Goal: Task Accomplishment & Management: Complete application form

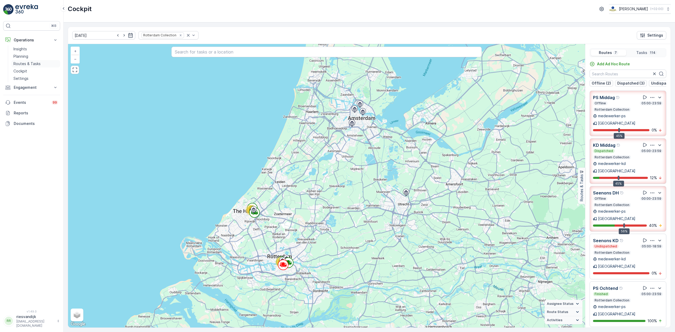
click at [26, 65] on p "Routes & Tasks" at bounding box center [26, 63] width 27 height 5
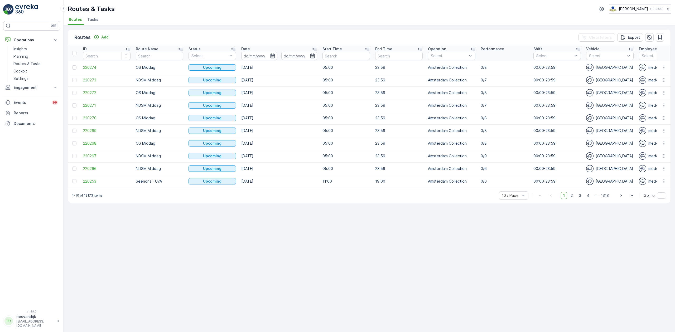
click at [94, 20] on span "Tasks" at bounding box center [92, 19] width 11 height 5
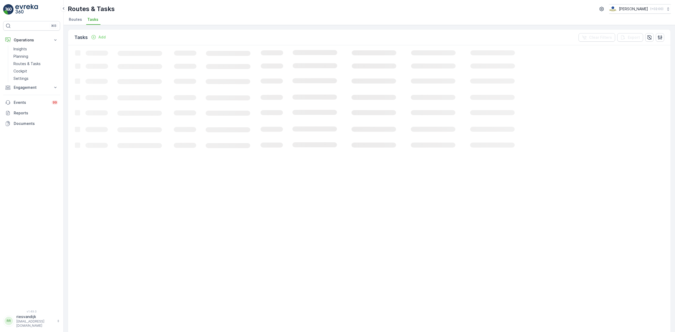
click at [101, 39] on p "Add" at bounding box center [101, 37] width 7 height 5
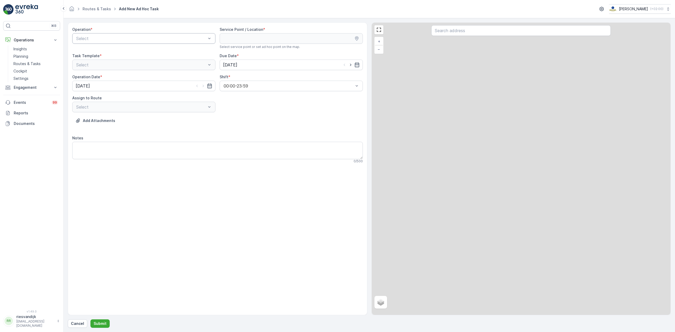
click at [101, 37] on div at bounding box center [141, 38] width 131 height 5
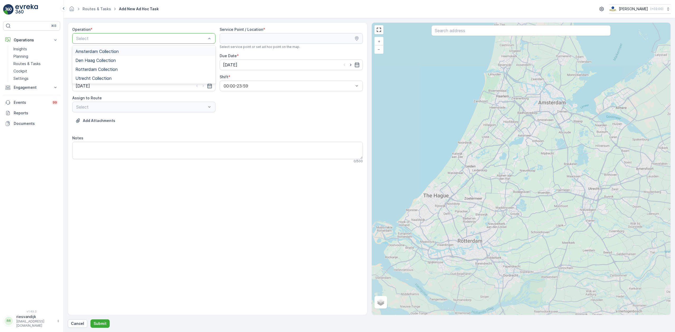
click at [106, 48] on div "Amsterdam Collection" at bounding box center [143, 51] width 143 height 9
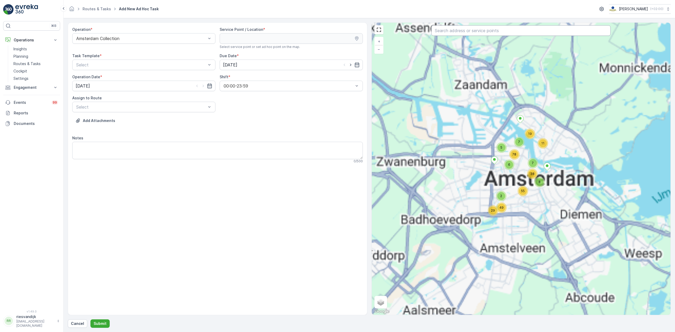
click at [474, 35] on input "text" at bounding box center [521, 30] width 179 height 11
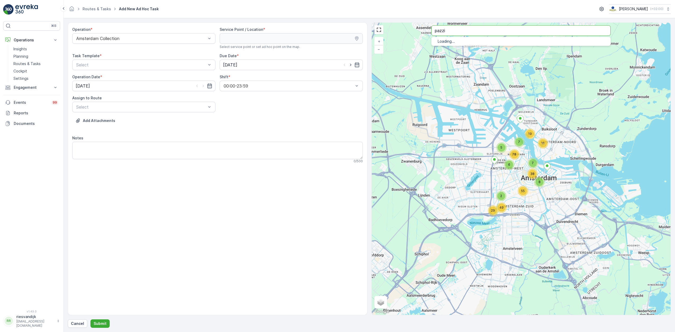
type input "pazzi"
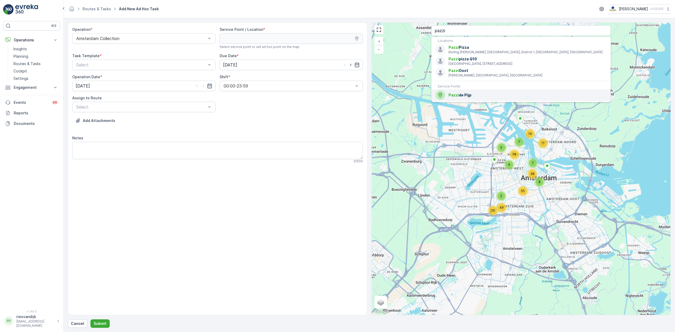
click at [477, 94] on span "Pazzi de Pijp" at bounding box center [528, 95] width 158 height 5
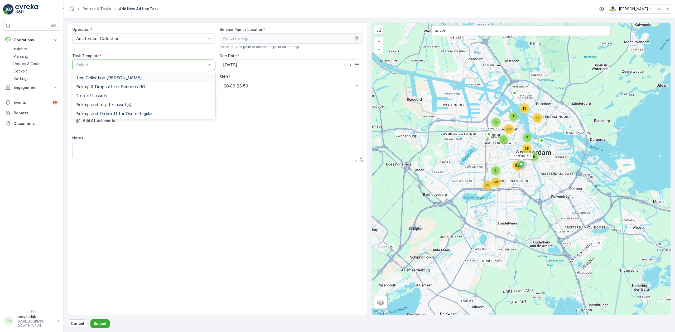
click at [177, 61] on div "Select" at bounding box center [143, 65] width 143 height 11
click at [141, 78] on div "Item Collection [PERSON_NAME]" at bounding box center [143, 77] width 137 height 5
click at [236, 63] on input "[DATE]" at bounding box center [291, 65] width 143 height 11
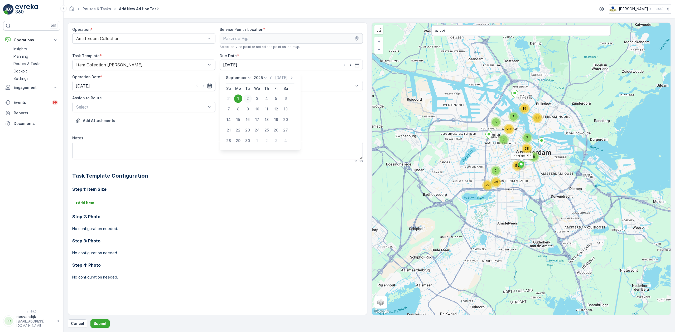
click at [247, 102] on div "2" at bounding box center [248, 98] width 8 height 8
type input "[DATE]"
click at [161, 82] on input "[DATE]" at bounding box center [143, 86] width 143 height 11
click at [98, 120] on div "2" at bounding box center [100, 120] width 8 height 8
type input "[DATE]"
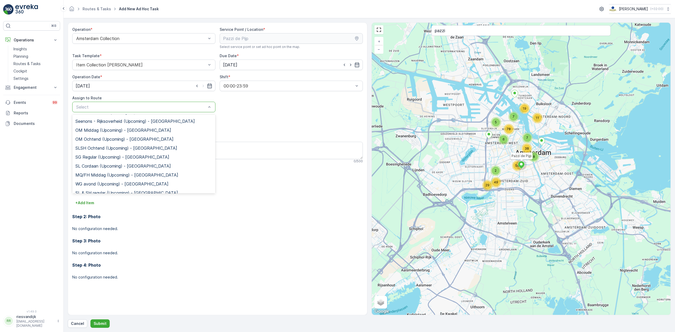
scroll to position [23, 0]
click at [106, 179] on span "MQ/FH Middag (Upcoming) - Amsterdam" at bounding box center [126, 178] width 103 height 5
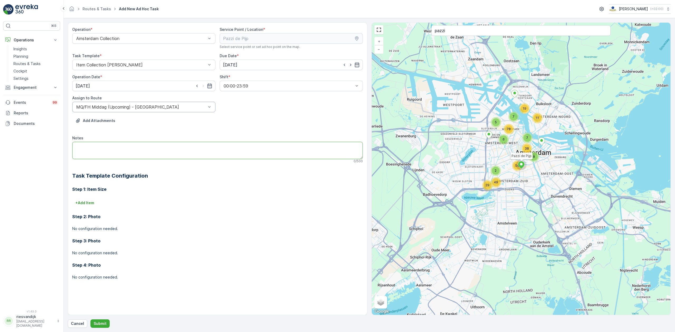
click at [139, 151] on textarea "Notes" at bounding box center [217, 150] width 291 height 17
drag, startPoint x: 134, startPoint y: 149, endPoint x: 136, endPoint y: 146, distance: 3.7
drag, startPoint x: 136, startPoint y: 146, endPoint x: 103, endPoint y: 152, distance: 34.4
click at [103, 152] on textarea "Notes" at bounding box center [217, 150] width 291 height 17
type textarea "Graag twee schone glaskratten met schone deksels afleveren hun twee vieze kratt…"
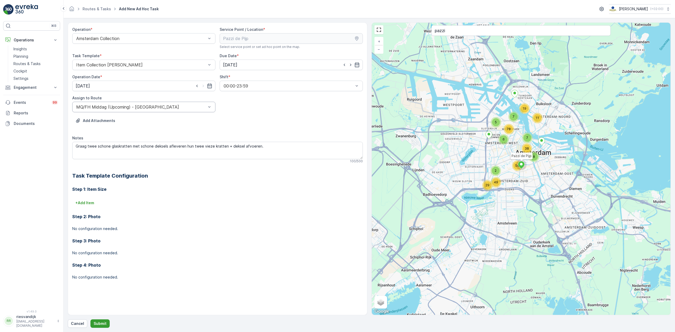
click at [101, 320] on button "Submit" at bounding box center [99, 324] width 19 height 8
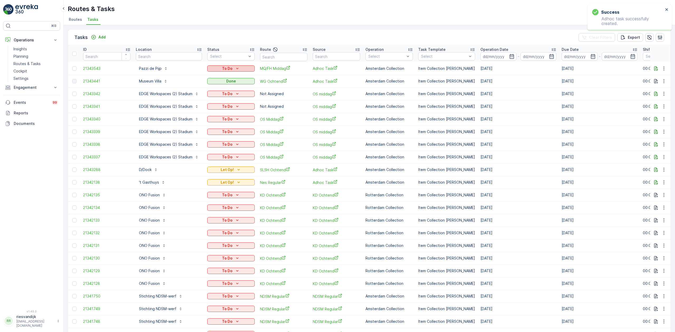
click at [241, 68] on div "To Do" at bounding box center [230, 68] width 43 height 5
click at [216, 77] on span "Let Op!" at bounding box center [217, 76] width 13 height 5
click at [170, 60] on input "text" at bounding box center [169, 56] width 66 height 8
type input "karakter"
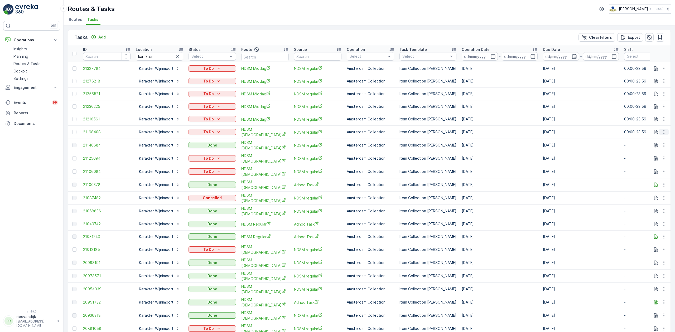
click at [665, 131] on icon "button" at bounding box center [664, 132] width 5 height 5
click at [214, 132] on div "To Do" at bounding box center [212, 132] width 43 height 5
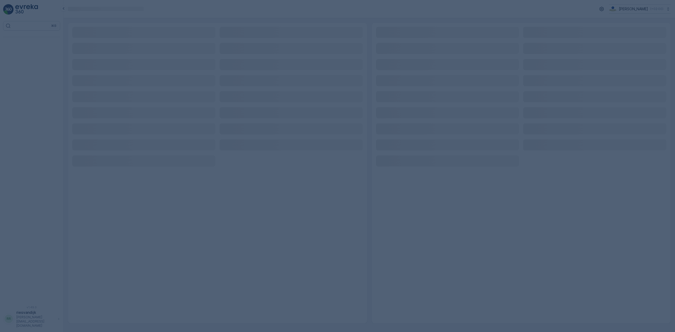
click at [34, 50] on div at bounding box center [337, 166] width 675 height 332
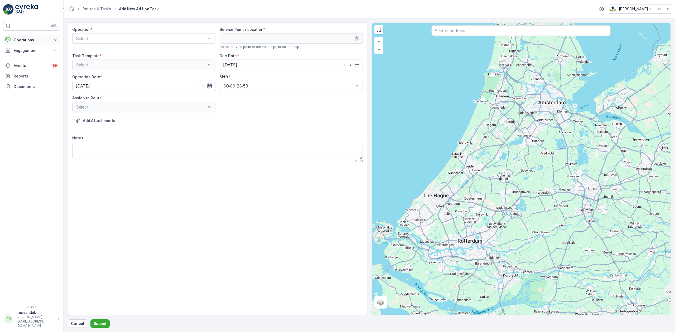
click at [28, 40] on p "Operations" at bounding box center [32, 39] width 36 height 5
click at [27, 64] on p "Routes & Tasks" at bounding box center [26, 63] width 27 height 5
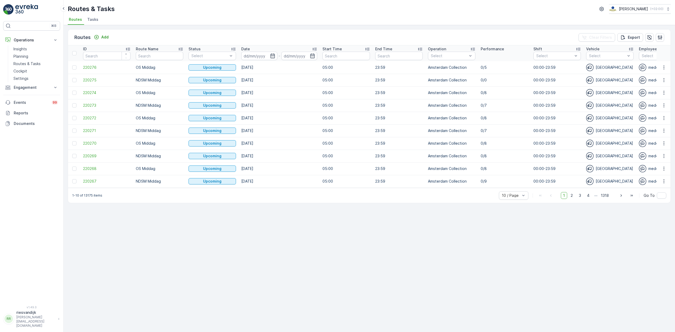
click at [95, 18] on span "Tasks" at bounding box center [92, 19] width 11 height 5
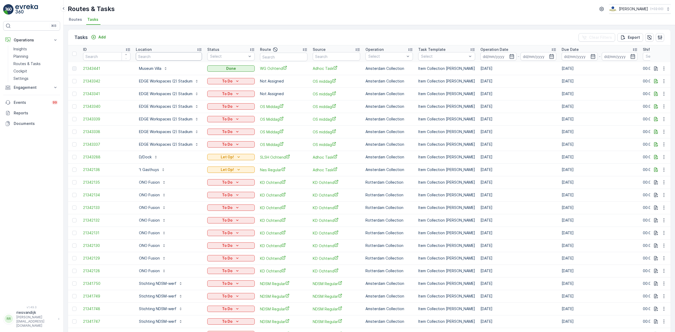
drag, startPoint x: 172, startPoint y: 58, endPoint x: 194, endPoint y: 58, distance: 22.2
click at [181, 58] on input "text" at bounding box center [169, 56] width 66 height 8
click at [224, 58] on div at bounding box center [228, 56] width 37 height 4
click at [173, 55] on input "text" at bounding box center [169, 56] width 66 height 8
type input "pazzi"
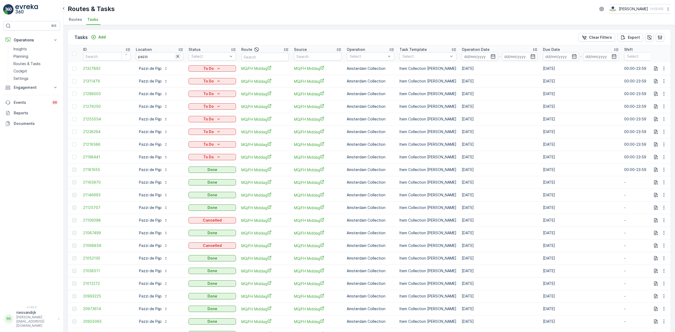
click at [176, 58] on icon "button" at bounding box center [177, 56] width 3 height 3
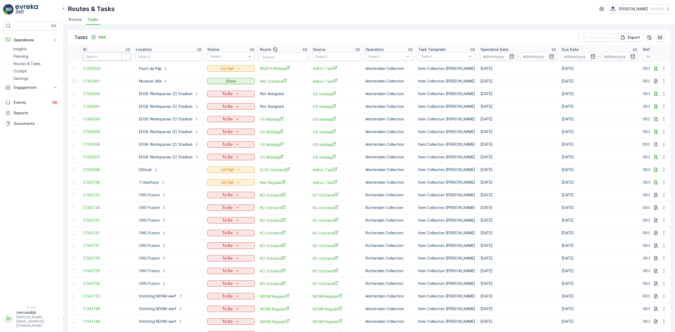
click at [149, 60] on input "text" at bounding box center [169, 56] width 66 height 8
click at [278, 59] on input "text" at bounding box center [283, 57] width 47 height 8
type input "ndsm"
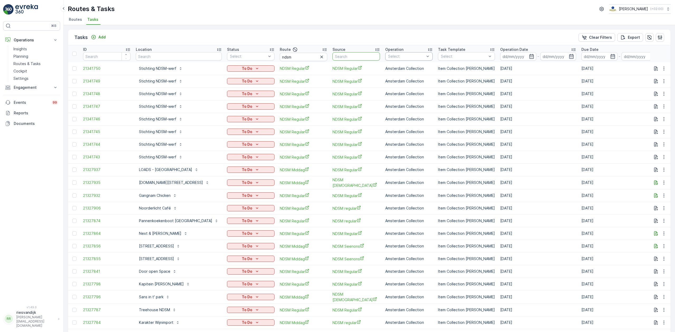
click at [333, 56] on input "text" at bounding box center [356, 56] width 47 height 8
click at [516, 53] on input at bounding box center [518, 56] width 36 height 8
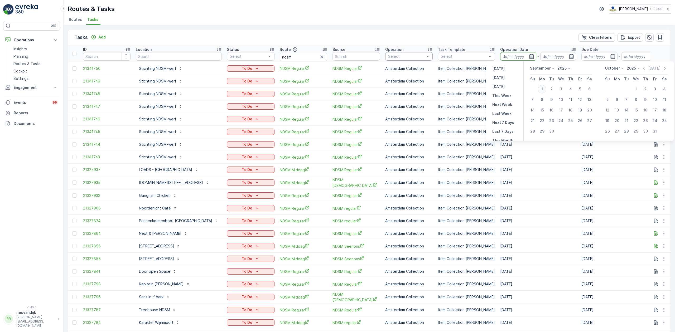
click at [544, 89] on div "1" at bounding box center [542, 89] width 8 height 8
type input "[DATE]"
click at [544, 89] on div "1" at bounding box center [542, 89] width 8 height 8
type input "[DATE]"
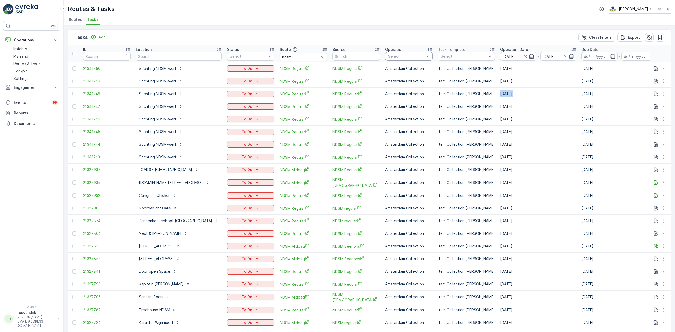
click at [544, 88] on td "[DATE]" at bounding box center [538, 94] width 81 height 13
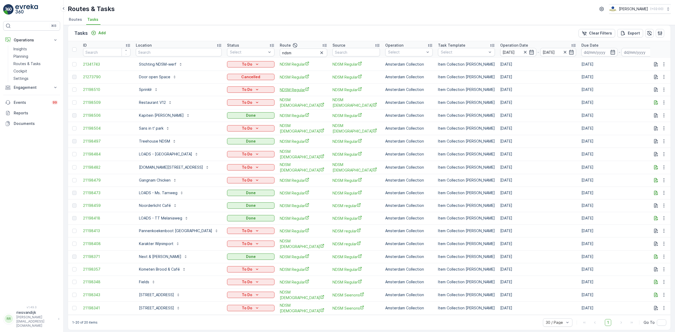
scroll to position [6, 0]
click at [294, 44] on div "Route" at bounding box center [303, 44] width 47 height 6
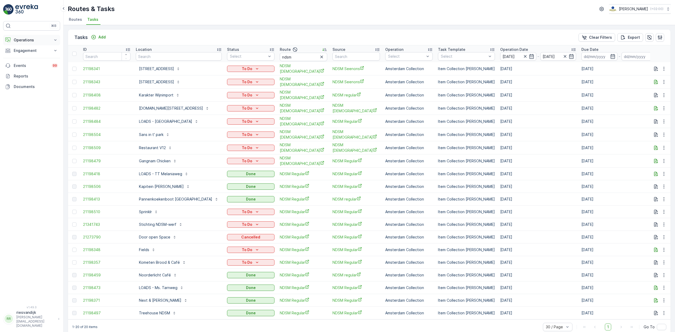
click at [34, 38] on p "Operations" at bounding box center [32, 39] width 36 height 5
click at [29, 72] on link "Cockpit" at bounding box center [35, 71] width 49 height 7
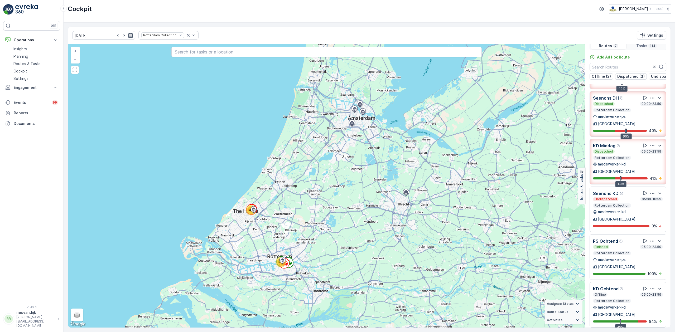
scroll to position [13, 0]
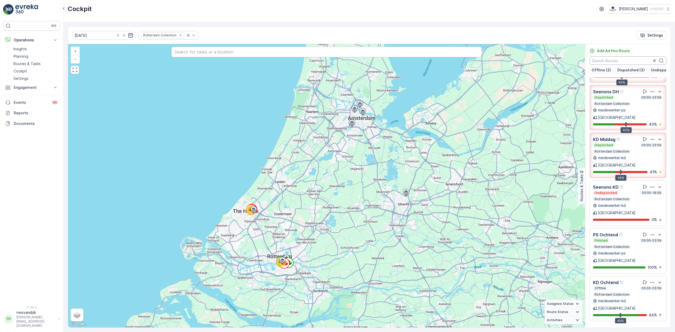
click at [632, 62] on input "text" at bounding box center [628, 60] width 77 height 8
click at [187, 32] on div at bounding box center [191, 35] width 11 height 8
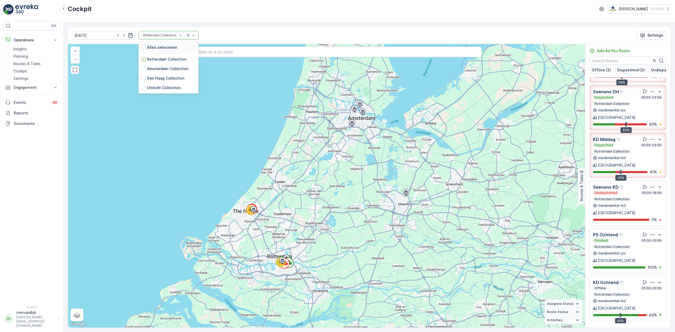
click at [152, 50] on p "Alles selecteren" at bounding box center [162, 47] width 30 height 5
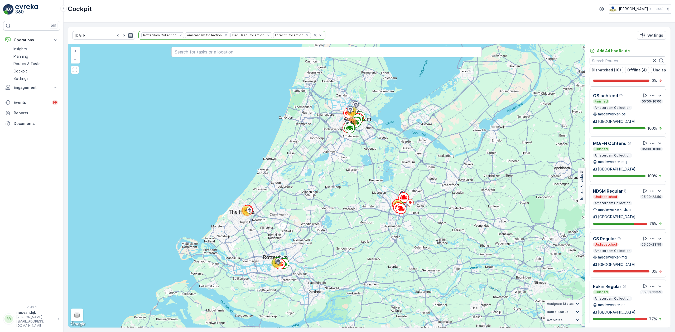
scroll to position [1066, 0]
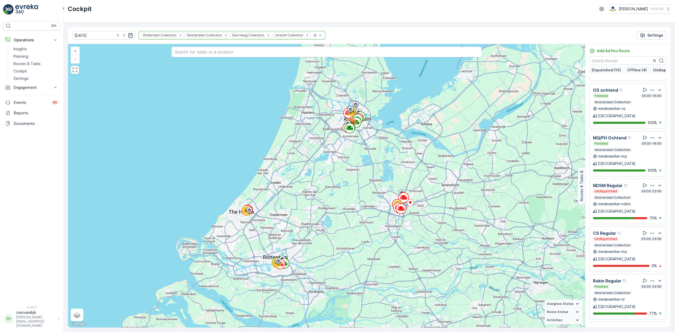
click at [626, 326] on div "Voorstraat" at bounding box center [628, 329] width 70 height 7
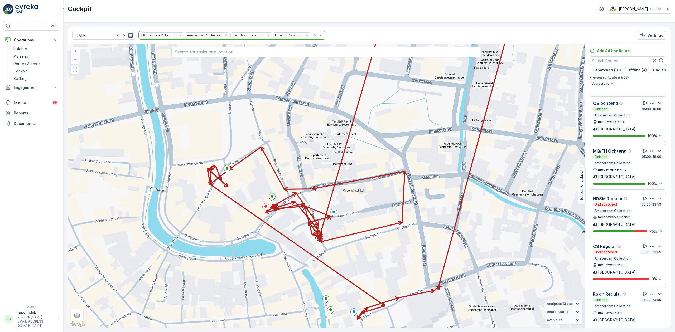
drag, startPoint x: 286, startPoint y: 227, endPoint x: 300, endPoint y: 211, distance: 21.3
click at [298, 213] on div "2 + − Satellite Roadmap Terrain Hybrid Leaflet Keyboard shortcuts Map Data Map …" at bounding box center [326, 186] width 517 height 284
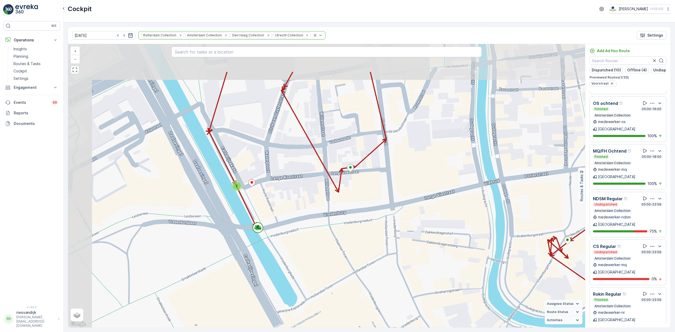
drag, startPoint x: 217, startPoint y: 193, endPoint x: 306, endPoint y: 240, distance: 100.9
click at [305, 244] on div "2 + − Satellite Roadmap Terrain Hybrid Leaflet Keyboard shortcuts Map Data Map …" at bounding box center [326, 186] width 517 height 284
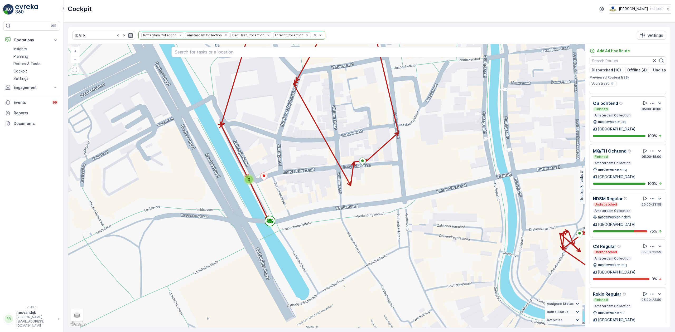
click at [246, 180] on div "2" at bounding box center [249, 180] width 8 height 8
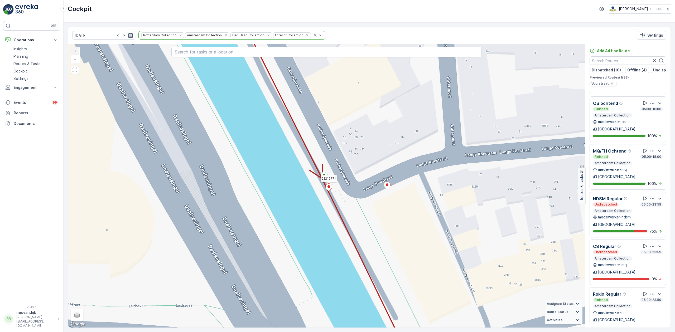
click at [330, 190] on icon at bounding box center [329, 188] width 7 height 8
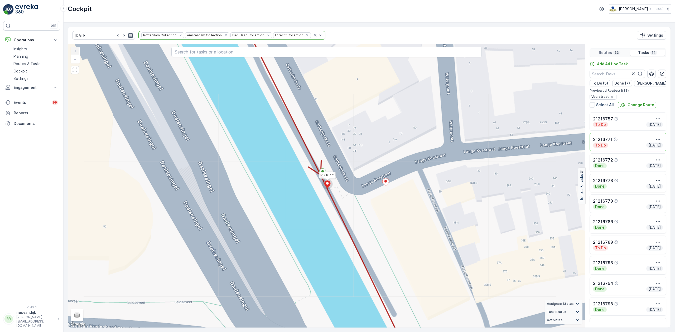
scroll to position [0, 0]
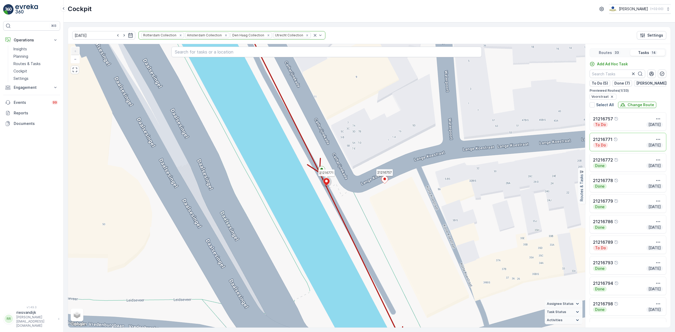
click at [382, 180] on icon at bounding box center [385, 180] width 7 height 8
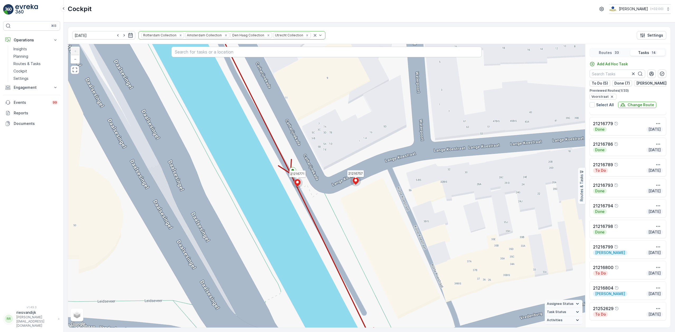
drag, startPoint x: 431, startPoint y: 195, endPoint x: 396, endPoint y: 143, distance: 62.6
click at [408, 164] on div "21216771 21216757 + − Satellite Roadmap Terrain Hybrid Leaflet Keyboard shortcu…" at bounding box center [326, 186] width 517 height 284
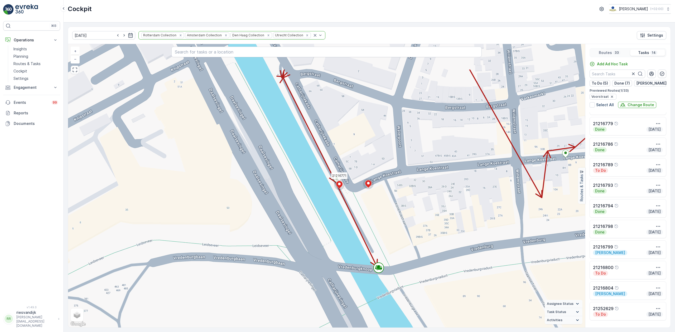
drag, startPoint x: 423, startPoint y: 171, endPoint x: 436, endPoint y: 225, distance: 55.3
click at [436, 225] on div "21216771 + − Satellite Roadmap Terrain Hybrid Leaflet Keyboard shortcuts Map Da…" at bounding box center [326, 186] width 517 height 284
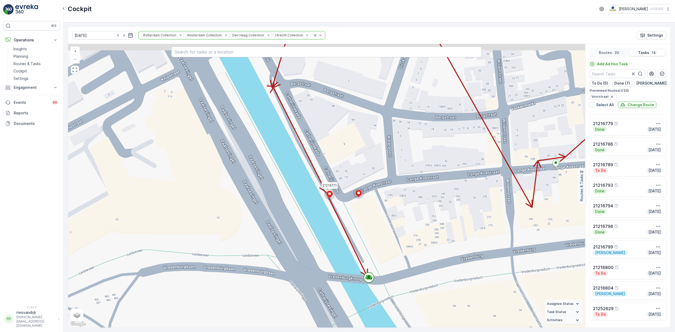
drag, startPoint x: 453, startPoint y: 202, endPoint x: 434, endPoint y: 215, distance: 22.5
click at [436, 215] on div "21216771 + − Satellite Roadmap Terrain Hybrid Leaflet Keyboard shortcuts Map Da…" at bounding box center [326, 186] width 517 height 284
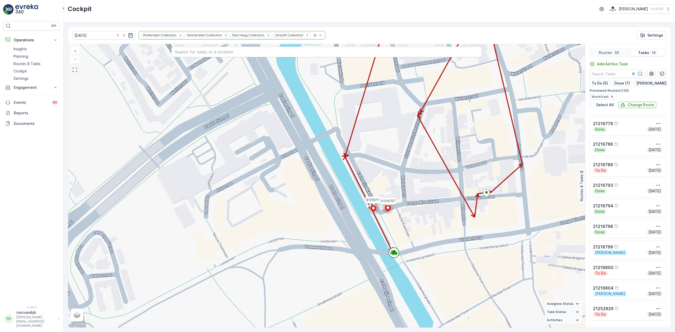
click at [391, 210] on icon at bounding box center [388, 209] width 7 height 8
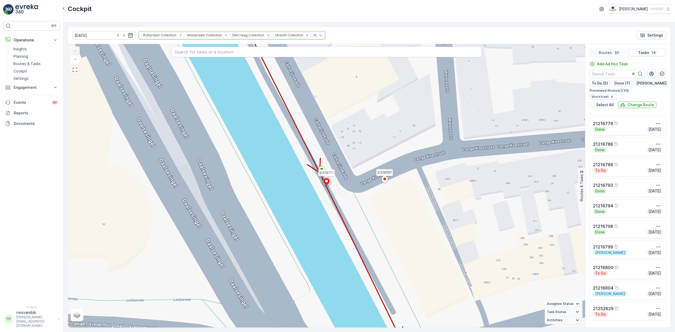
click at [384, 182] on icon at bounding box center [385, 180] width 7 height 8
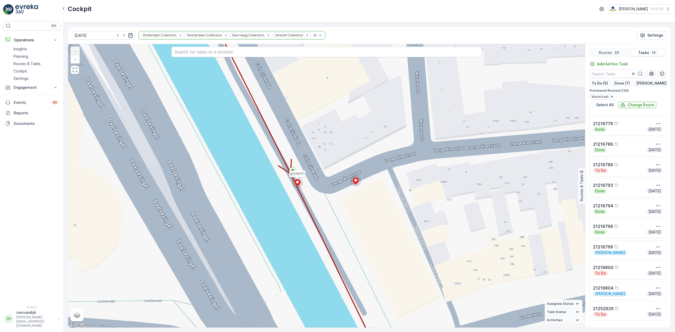
click at [299, 184] on icon at bounding box center [297, 183] width 7 height 8
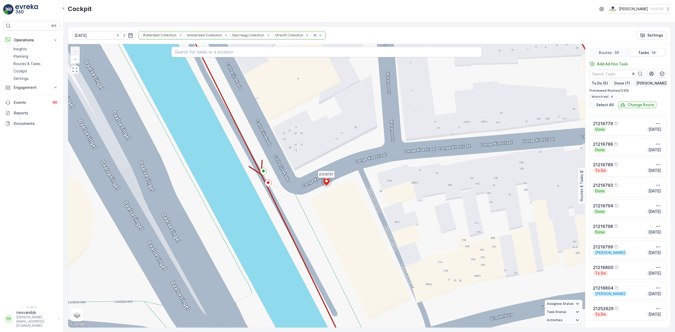
click at [325, 182] on icon at bounding box center [326, 182] width 7 height 8
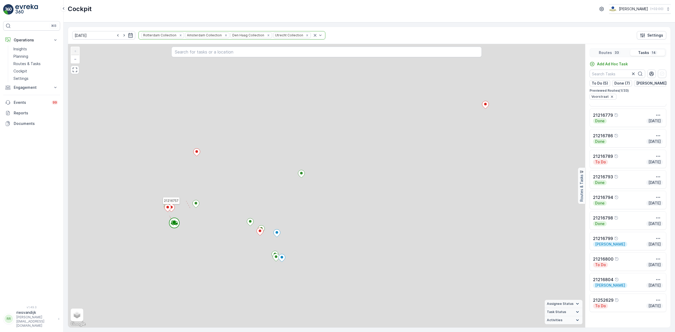
scroll to position [69, 0]
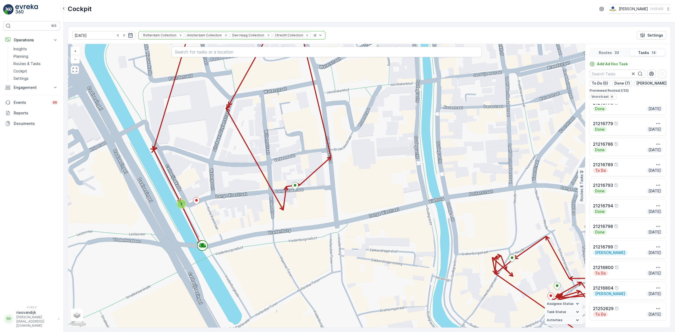
click at [200, 204] on div "2 + − Satellite Roadmap Terrain Hybrid Leaflet Keyboard shortcuts Map Data Map …" at bounding box center [326, 186] width 517 height 284
click at [197, 201] on ellipse at bounding box center [196, 200] width 3 height 3
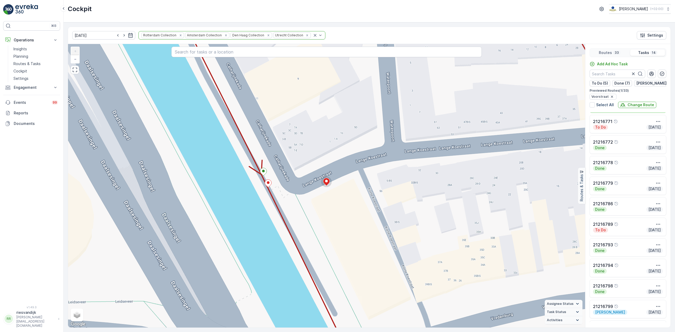
scroll to position [0, 0]
click at [627, 126] on div "To Do Today" at bounding box center [628, 124] width 70 height 5
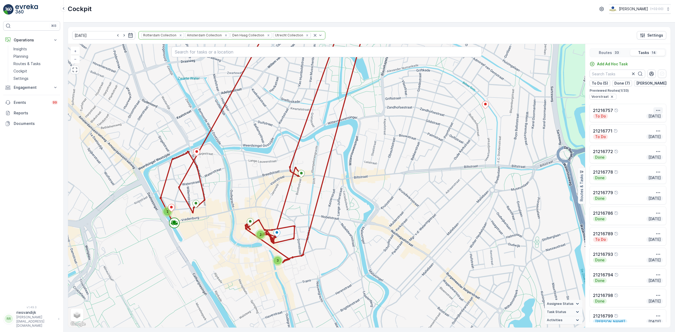
click at [656, 112] on icon "button" at bounding box center [658, 110] width 5 height 5
click at [655, 118] on span "See More Details" at bounding box center [648, 118] width 31 height 5
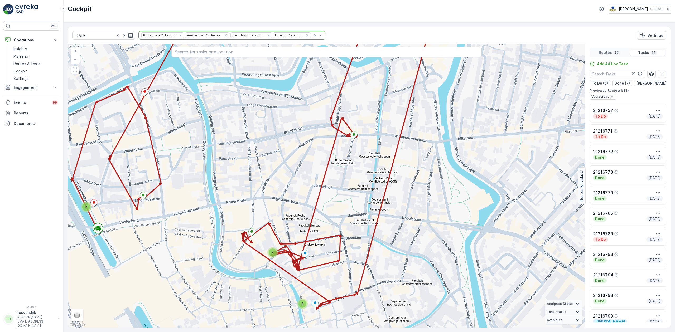
drag, startPoint x: 150, startPoint y: 213, endPoint x: 202, endPoint y: 214, distance: 51.7
click at [201, 214] on div "2 2 2 + − Satellite Roadmap Terrain Hybrid Leaflet Keyboard shortcuts Map Data …" at bounding box center [326, 186] width 517 height 284
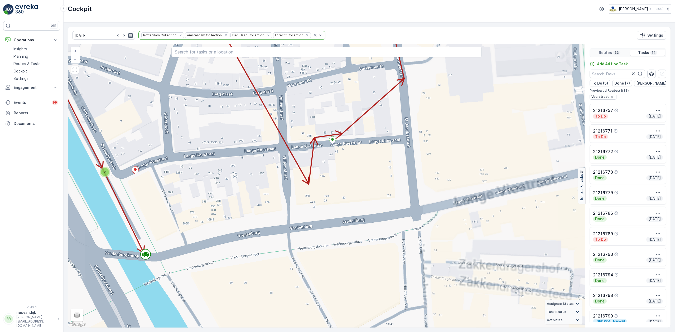
drag, startPoint x: 155, startPoint y: 206, endPoint x: 176, endPoint y: 219, distance: 25.6
click at [176, 219] on div "2 + − Satellite Roadmap Terrain Hybrid Leaflet Keyboard shortcuts Map Data Map …" at bounding box center [326, 186] width 517 height 284
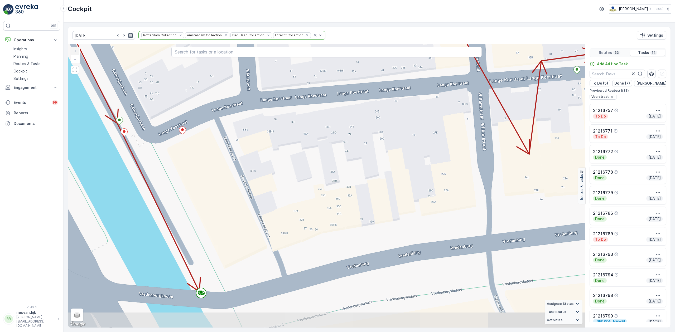
drag, startPoint x: 326, startPoint y: 218, endPoint x: 352, endPoint y: 164, distance: 60.2
click at [349, 168] on div "+ − Satellite Roadmap Terrain Hybrid Leaflet Keyboard shortcuts Map Data Map da…" at bounding box center [326, 186] width 517 height 284
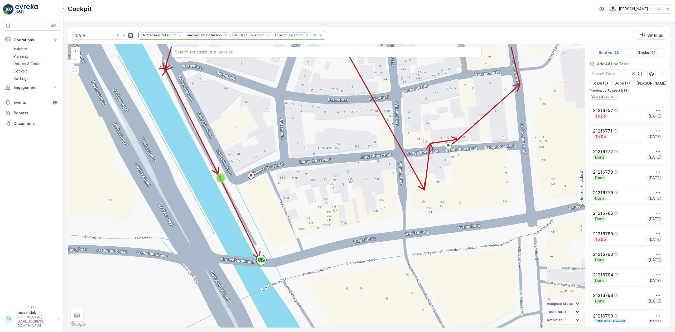
drag, startPoint x: 295, startPoint y: 192, endPoint x: 288, endPoint y: 198, distance: 9.1
click at [288, 198] on div "2 + − Satellite Roadmap Terrain Hybrid Leaflet Keyboard shortcuts Map Data Map …" at bounding box center [326, 186] width 517 height 284
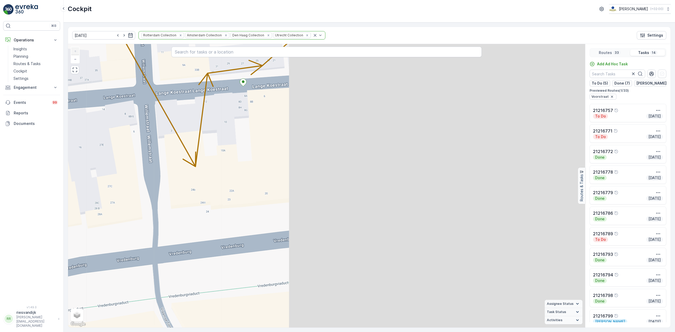
drag, startPoint x: 419, startPoint y: 208, endPoint x: 149, endPoint y: 210, distance: 270.2
click at [149, 210] on div "+ − Satellite Roadmap Terrain Hybrid Leaflet Keyboard shortcuts Map Data Map da…" at bounding box center [326, 186] width 517 height 284
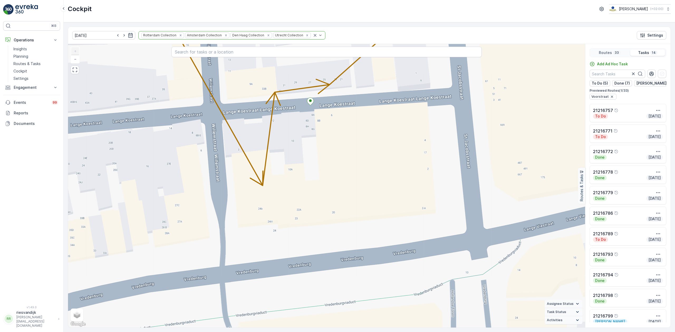
drag, startPoint x: 233, startPoint y: 218, endPoint x: 256, endPoint y: 226, distance: 24.5
click at [256, 226] on div "+ − Satellite Roadmap Terrain Hybrid Leaflet Keyboard shortcuts Map Data Map da…" at bounding box center [326, 186] width 517 height 284
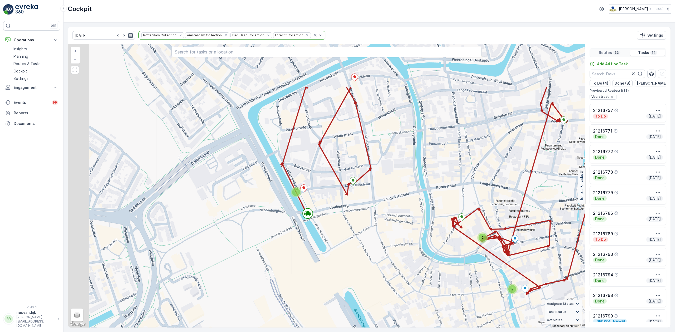
drag, startPoint x: 288, startPoint y: 163, endPoint x: 357, endPoint y: 223, distance: 91.6
click at [357, 229] on div "2 2 2 + − Satellite Roadmap Terrain Hybrid Leaflet Keyboard shortcuts Map Data …" at bounding box center [326, 186] width 517 height 284
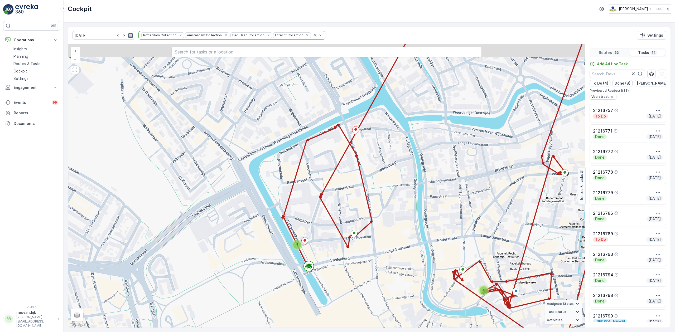
drag, startPoint x: 346, startPoint y: 195, endPoint x: 331, endPoint y: 228, distance: 36.9
click at [331, 230] on div "2 2 2 + − Satellite Roadmap Terrain Hybrid Leaflet Keyboard shortcuts Map Data …" at bounding box center [326, 186] width 517 height 284
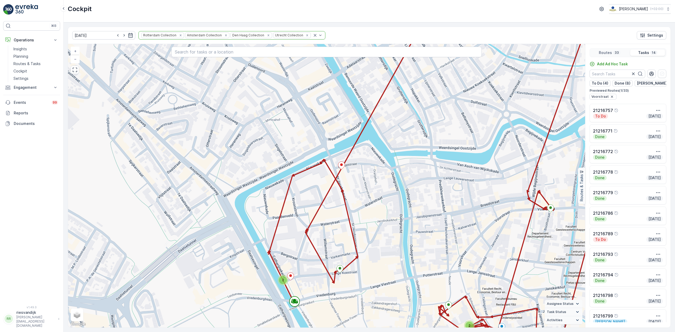
drag, startPoint x: 362, startPoint y: 177, endPoint x: 357, endPoint y: 199, distance: 22.3
click at [357, 199] on div "2 2 2 + − Satellite Roadmap Terrain Hybrid Leaflet Keyboard shortcuts Map Data …" at bounding box center [326, 186] width 517 height 284
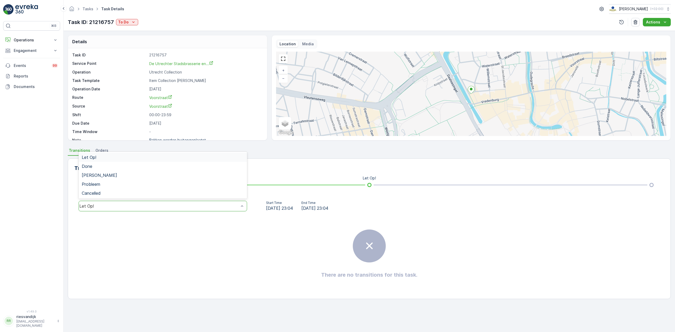
click at [190, 206] on div "Let Op!" at bounding box center [159, 206] width 160 height 5
click at [160, 168] on div "Done" at bounding box center [163, 166] width 162 height 5
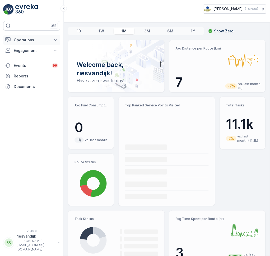
click at [36, 40] on p "Operations" at bounding box center [32, 39] width 36 height 5
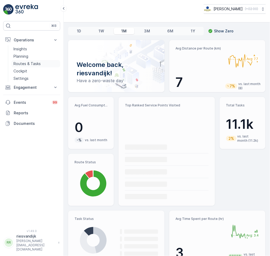
click at [31, 64] on p "Routes & Tasks" at bounding box center [26, 63] width 27 height 5
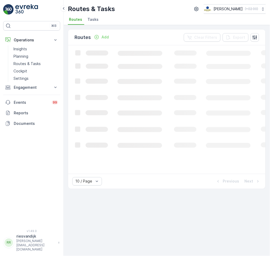
click at [100, 21] on ul "Routes Tasks" at bounding box center [164, 20] width 193 height 9
click at [96, 21] on span "Tasks" at bounding box center [92, 19] width 11 height 5
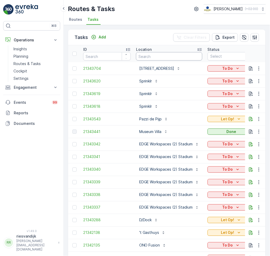
click at [151, 53] on input "text" at bounding box center [169, 56] width 66 height 8
type input "[PERSON_NAME]"
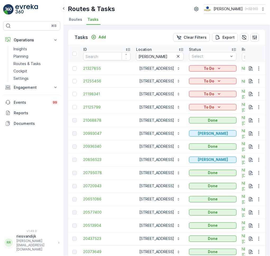
click at [176, 56] on icon "button" at bounding box center [177, 56] width 5 height 5
type input "papav"
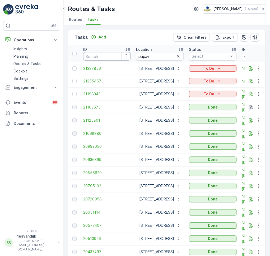
click at [107, 59] on input "number" at bounding box center [106, 56] width 47 height 8
click at [141, 56] on input "papav" at bounding box center [160, 56] width 48 height 8
type input "parna"
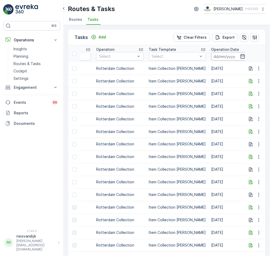
click at [222, 55] on input at bounding box center [229, 56] width 36 height 8
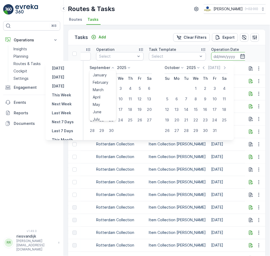
click at [98, 68] on p "September" at bounding box center [99, 67] width 21 height 5
click at [105, 88] on span "August" at bounding box center [99, 89] width 12 height 5
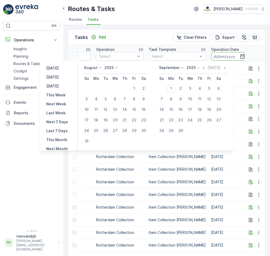
click at [110, 131] on div "26" at bounding box center [105, 131] width 8 height 8
type input "[DATE]"
click at [110, 131] on div "26" at bounding box center [105, 131] width 8 height 8
type input "[DATE]"
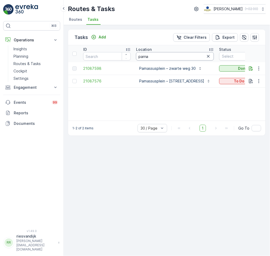
click at [171, 53] on input "parna" at bounding box center [175, 56] width 78 height 8
click at [171, 55] on input "parna" at bounding box center [175, 56] width 78 height 8
click at [172, 55] on input "parna" at bounding box center [175, 56] width 78 height 8
type input "ijdok"
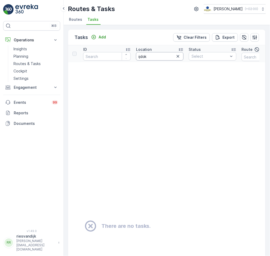
click at [158, 58] on input "ijdok" at bounding box center [159, 56] width 47 height 8
type input "ijdo"
click at [158, 57] on input "ijdo" at bounding box center [159, 56] width 47 height 8
type input "ij"
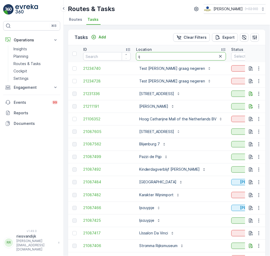
click at [158, 57] on input "ij" at bounding box center [181, 56] width 90 height 8
type input "i"
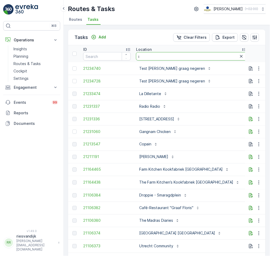
click at [158, 57] on input "i" at bounding box center [191, 56] width 111 height 8
type input "ij dock"
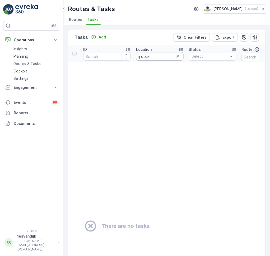
click at [158, 57] on input "ij dock" at bounding box center [159, 56] width 47 height 8
type input "ijdok"
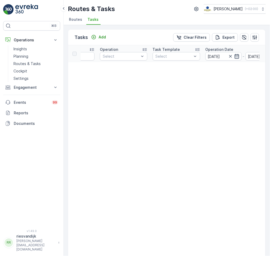
scroll to position [0, 281]
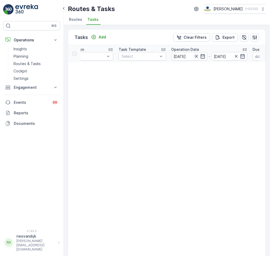
click at [197, 55] on icon "button" at bounding box center [196, 56] width 5 height 5
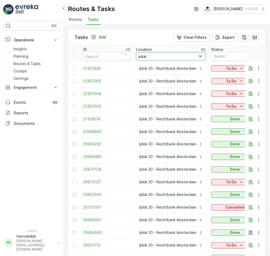
click at [163, 52] on input "ijdok" at bounding box center [171, 56] width 70 height 8
type input "seenons"
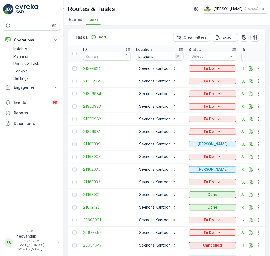
click at [179, 55] on icon "button" at bounding box center [177, 56] width 5 height 5
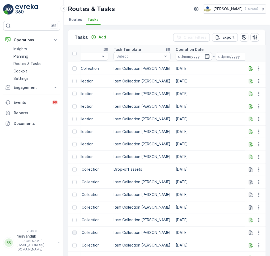
scroll to position [0, 317]
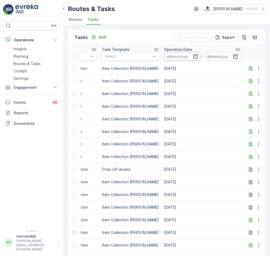
click at [172, 58] on input at bounding box center [182, 56] width 36 height 8
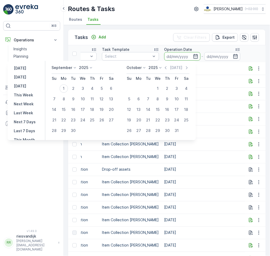
click at [68, 69] on p "September" at bounding box center [61, 67] width 21 height 5
click at [65, 93] on span "August" at bounding box center [61, 91] width 12 height 5
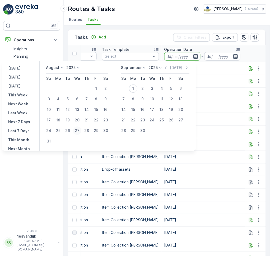
click at [77, 133] on div "27" at bounding box center [77, 131] width 8 height 8
type input "27.08.2025"
click at [77, 132] on div "27" at bounding box center [77, 131] width 8 height 8
type input "27.08.2025"
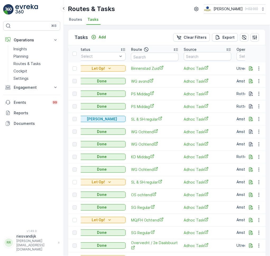
scroll to position [0, 134]
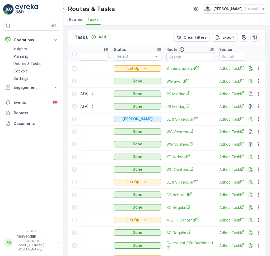
click at [187, 53] on input "text" at bounding box center [189, 57] width 47 height 8
type input "Seen"
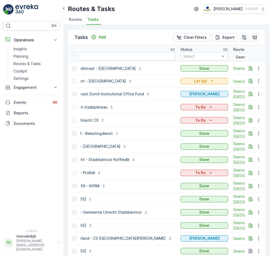
scroll to position [0, 281]
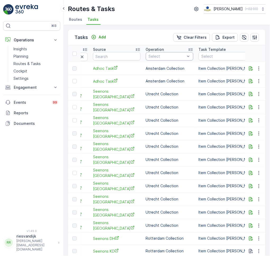
click at [159, 58] on div at bounding box center [166, 56] width 37 height 4
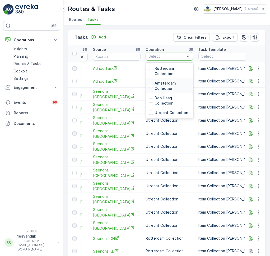
click at [154, 83] on p "Amsterdam Collection" at bounding box center [172, 86] width 36 height 11
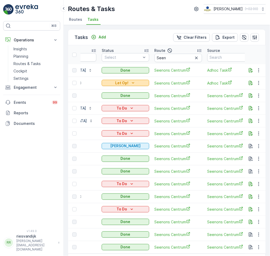
scroll to position [0, 176]
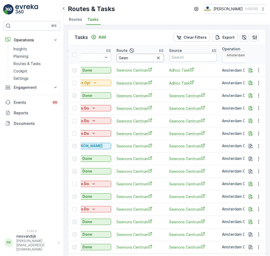
click at [120, 56] on input "Seen" at bounding box center [139, 58] width 47 height 8
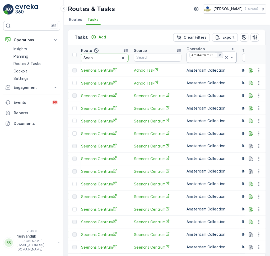
click at [219, 55] on icon "Remove Amsterdam Collection" at bounding box center [220, 55] width 2 height 2
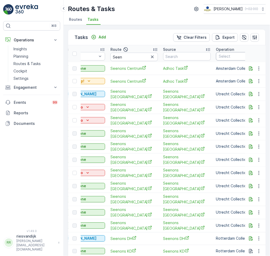
click at [218, 57] on div at bounding box center [236, 56] width 37 height 4
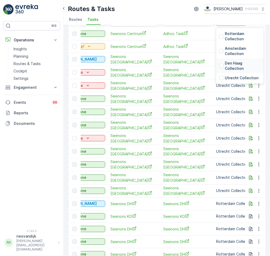
scroll to position [35, 0]
click at [225, 78] on p "Utrecht Collection" at bounding box center [242, 77] width 34 height 5
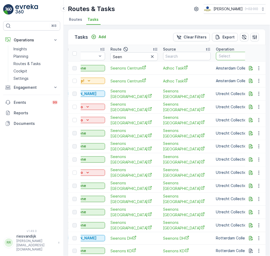
scroll to position [0, 0]
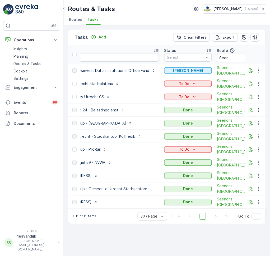
scroll to position [0, 35]
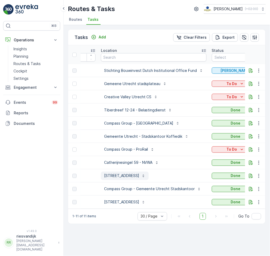
drag, startPoint x: 172, startPoint y: 182, endPoint x: 159, endPoint y: 175, distance: 15.1
click at [172, 187] on p "Compass Group - Gemeente Utrecht Stadskantoor" at bounding box center [149, 189] width 91 height 5
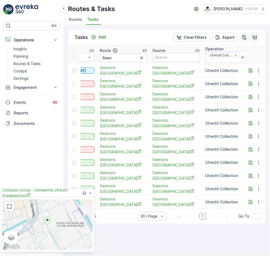
scroll to position [0, 217]
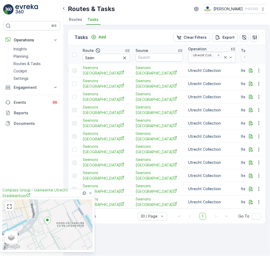
click at [156, 40] on div "Tasks Add Clear Filters Export" at bounding box center [166, 38] width 197 height 16
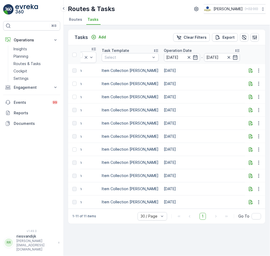
scroll to position [0, 357]
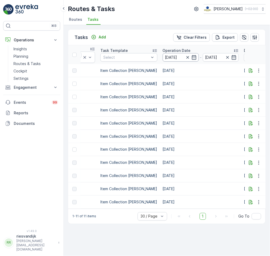
click at [163, 58] on input "27.08.2025" at bounding box center [181, 57] width 36 height 8
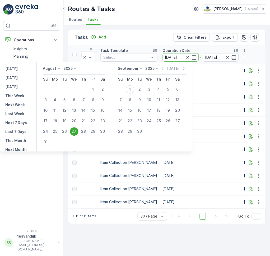
click at [88, 133] on div "28" at bounding box center [83, 132] width 8 height 8
type input "28.08.2025"
click at [88, 133] on div "28" at bounding box center [83, 132] width 8 height 8
type input "28.08.2025"
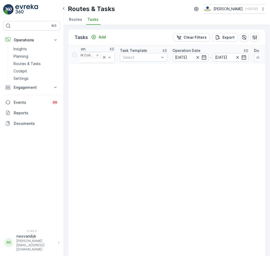
scroll to position [0, 310]
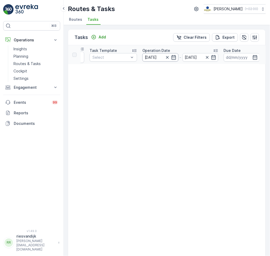
click at [157, 60] on input "28.08.2025" at bounding box center [160, 57] width 36 height 8
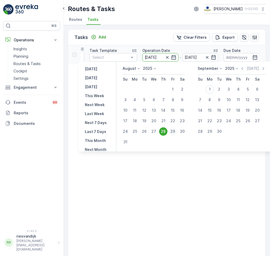
click at [171, 133] on div "29" at bounding box center [173, 132] width 8 height 8
type input "29.08.2025"
click at [171, 133] on div "29" at bounding box center [173, 132] width 8 height 8
type input "29.08.2025"
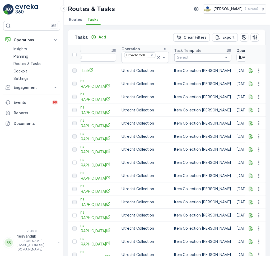
scroll to position [0, 317]
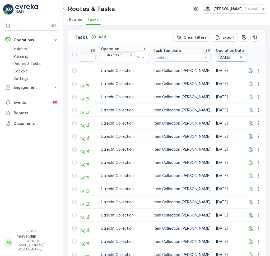
click at [216, 57] on input "29.08.2025" at bounding box center [234, 57] width 36 height 8
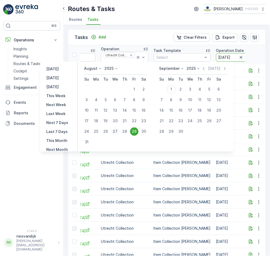
click at [117, 131] on div "27" at bounding box center [115, 132] width 8 height 8
type input "27.08.2025"
click at [117, 131] on div "27" at bounding box center [115, 132] width 8 height 8
type input "27.08.2025"
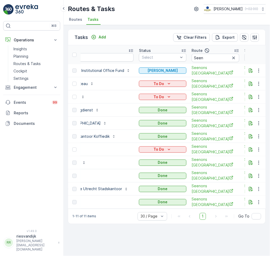
scroll to position [0, 317]
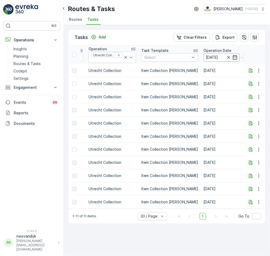
click at [205, 57] on input "27.08.2025" at bounding box center [221, 57] width 36 height 8
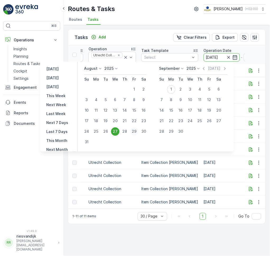
drag, startPoint x: 133, startPoint y: 133, endPoint x: 137, endPoint y: 132, distance: 4.4
click at [134, 133] on div "29" at bounding box center [134, 132] width 8 height 8
type input "29.08.2025"
click at [137, 132] on div "29" at bounding box center [134, 132] width 8 height 8
type input "29.08.2025"
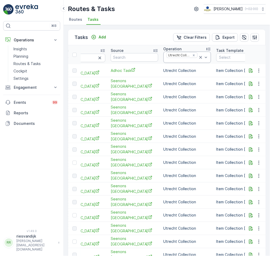
scroll to position [0, 317]
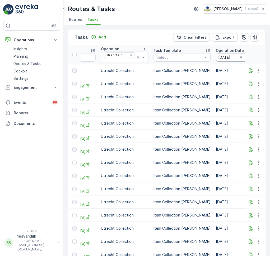
click at [216, 58] on input "29.08.2025" at bounding box center [234, 57] width 36 height 8
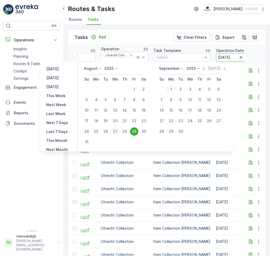
click at [117, 131] on div "27" at bounding box center [115, 132] width 8 height 8
type input "27.08.2025"
click at [116, 131] on div "27" at bounding box center [115, 132] width 8 height 8
type input "27.08.2025"
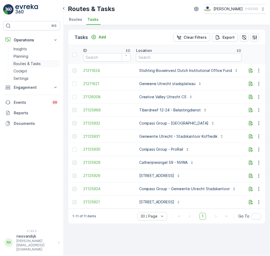
click at [28, 66] on p "Routes & Tasks" at bounding box center [26, 63] width 27 height 5
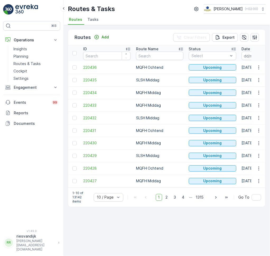
click at [88, 23] on li "Tasks" at bounding box center [93, 20] width 14 height 9
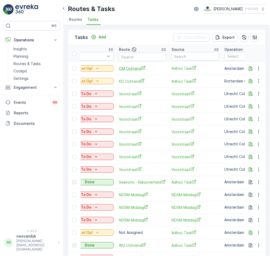
scroll to position [0, 141]
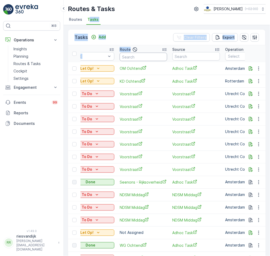
click at [153, 58] on input "text" at bounding box center [143, 57] width 47 height 8
click at [152, 58] on input "text" at bounding box center [143, 57] width 47 height 8
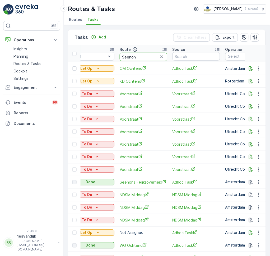
type input "Seenons"
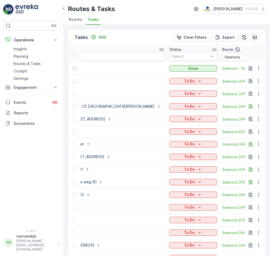
scroll to position [0, 106]
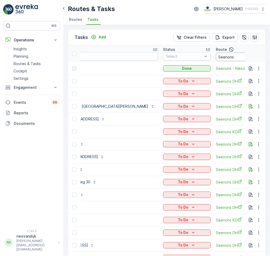
click at [216, 56] on input "Seenons" at bounding box center [239, 57] width 47 height 8
type input "Seenons - rijks"
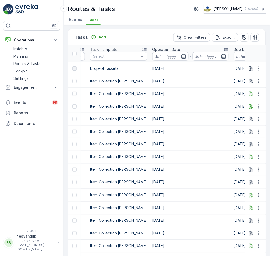
scroll to position [0, 352]
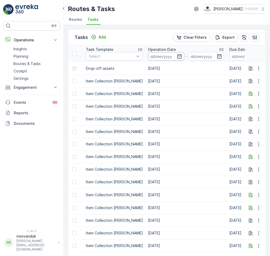
click at [148, 56] on input at bounding box center [166, 56] width 36 height 8
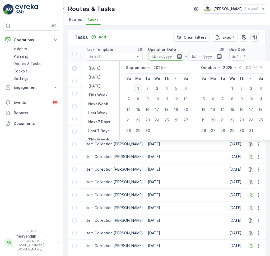
click at [140, 89] on div "1" at bounding box center [138, 88] width 8 height 8
type input "[DATE]"
click at [140, 89] on div "1" at bounding box center [138, 88] width 8 height 8
type input "[DATE]"
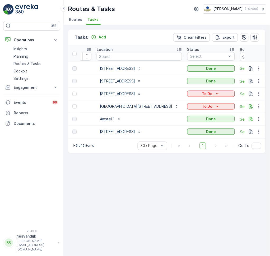
scroll to position [0, 29]
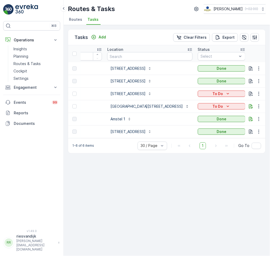
drag, startPoint x: 136, startPoint y: 95, endPoint x: 94, endPoint y: 99, distance: 42.1
click at [93, 99] on td "21198456" at bounding box center [78, 94] width 53 height 13
click at [133, 94] on p "Prins Hendrikkade 142" at bounding box center [127, 93] width 35 height 5
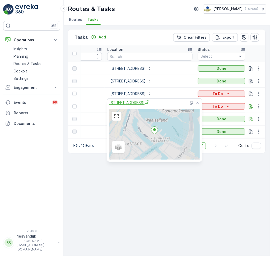
click at [135, 101] on span "Prins Hendrikkade 142" at bounding box center [128, 103] width 39 height 6
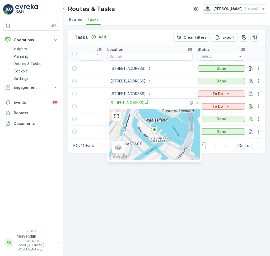
drag, startPoint x: 82, startPoint y: 209, endPoint x: 82, endPoint y: 204, distance: 5.3
click at [82, 209] on div "Tasks Add Clear Filters Export ID Location Status Select Route Seenons - rijks …" at bounding box center [167, 140] width 206 height 231
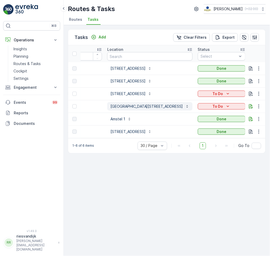
click at [123, 106] on p "Nieuwe Uilenburgerstraat 59" at bounding box center [146, 106] width 73 height 5
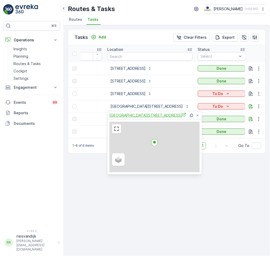
click at [127, 118] on span "Nieuwe Uilenburgerstraat 59" at bounding box center [147, 116] width 77 height 6
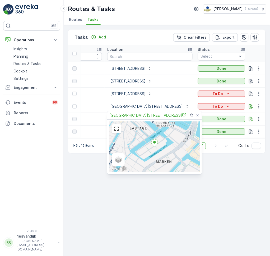
click at [179, 217] on div "Tasks Add Clear Filters Export ID Location Status Select Route Seenons - rijks …" at bounding box center [167, 140] width 206 height 231
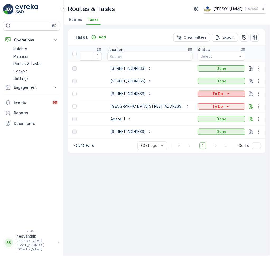
click at [202, 93] on div "To Do" at bounding box center [221, 93] width 43 height 5
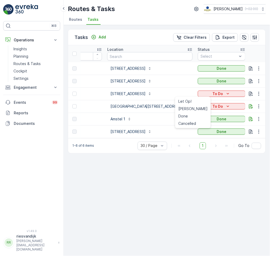
click at [193, 192] on div "Tasks Add Clear Filters Export ID Location Status Select Route Seenons - rijks …" at bounding box center [167, 140] width 206 height 231
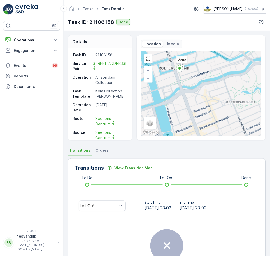
click at [101, 199] on div "Let Op!" at bounding box center [101, 206] width 55 height 17
click at [102, 201] on div "Let Op!" at bounding box center [101, 206] width 55 height 17
click at [103, 203] on div "Let Op!" at bounding box center [102, 206] width 47 height 11
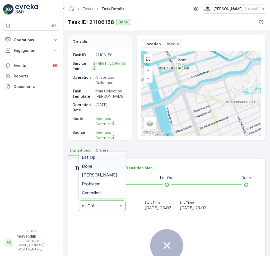
click at [97, 169] on div "Done" at bounding box center [102, 166] width 41 height 5
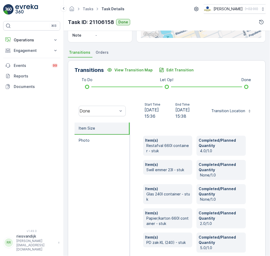
scroll to position [124, 0]
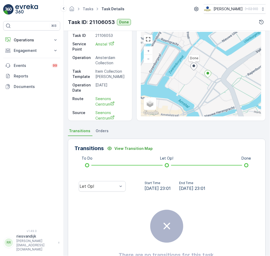
scroll to position [49, 0]
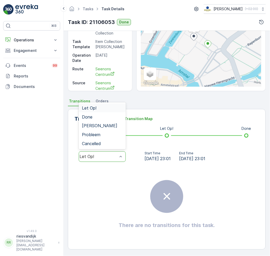
click at [100, 152] on div "Let Op!" at bounding box center [102, 157] width 47 height 11
click at [106, 113] on div "Done" at bounding box center [102, 117] width 47 height 9
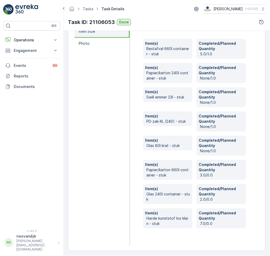
scroll to position [197, 0]
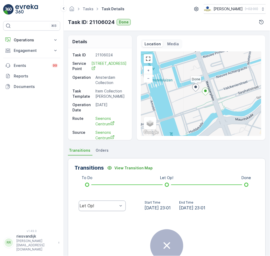
click at [110, 207] on div "Let Op!" at bounding box center [98, 206] width 38 height 5
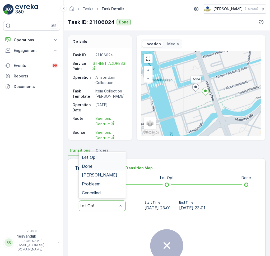
drag, startPoint x: 101, startPoint y: 160, endPoint x: 111, endPoint y: 166, distance: 11.6
click at [111, 166] on div "Let Op! Done Geen Afval Probleem Cancelled" at bounding box center [102, 175] width 47 height 47
click at [111, 166] on div "Done" at bounding box center [102, 166] width 41 height 5
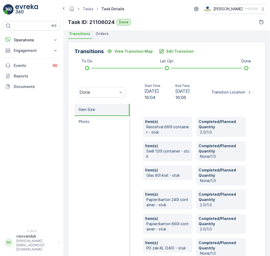
scroll to position [149, 0]
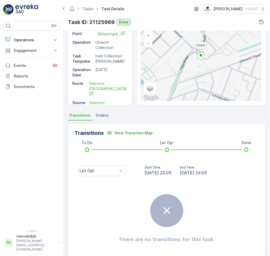
scroll to position [49, 0]
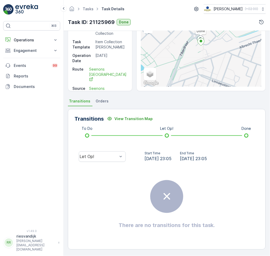
click at [104, 163] on div "Let Op!" at bounding box center [101, 157] width 55 height 17
click at [104, 158] on div "Let Op!" at bounding box center [98, 157] width 38 height 5
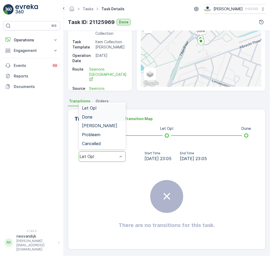
click at [106, 116] on div "Done" at bounding box center [102, 117] width 41 height 5
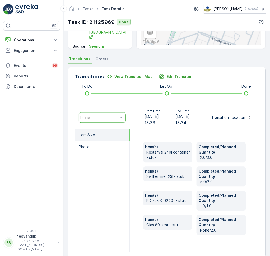
scroll to position [100, 0]
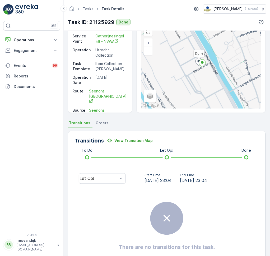
scroll to position [49, 0]
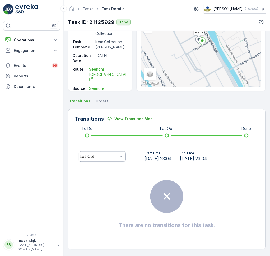
click at [102, 153] on div "Let Op!" at bounding box center [102, 157] width 47 height 11
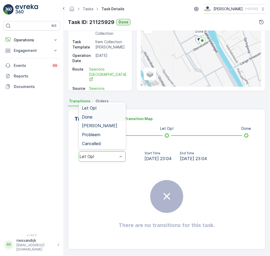
click at [103, 116] on div "Done" at bounding box center [102, 117] width 41 height 5
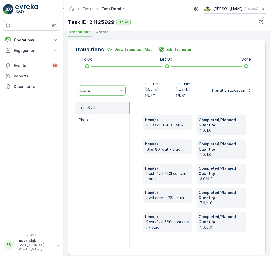
scroll to position [120, 0]
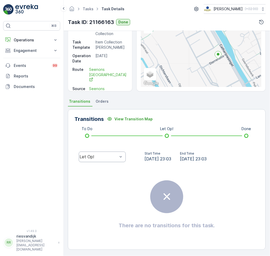
scroll to position [49, 0]
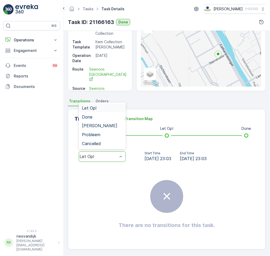
click at [107, 156] on div "Let Op!" at bounding box center [98, 157] width 38 height 5
click at [104, 117] on div "Done" at bounding box center [102, 117] width 41 height 5
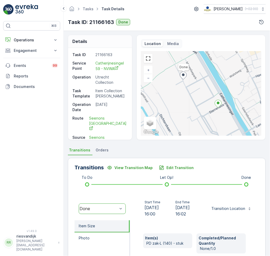
scroll to position [0, 0]
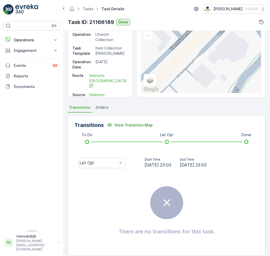
scroll to position [49, 0]
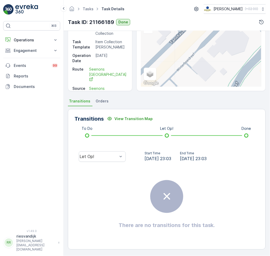
click at [101, 163] on div "Let Op!" at bounding box center [101, 157] width 55 height 17
drag, startPoint x: 100, startPoint y: 157, endPoint x: 100, endPoint y: 151, distance: 6.3
click at [101, 157] on div "Let Op!" at bounding box center [98, 157] width 38 height 5
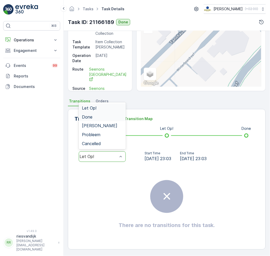
click at [100, 115] on div "Done" at bounding box center [102, 117] width 41 height 5
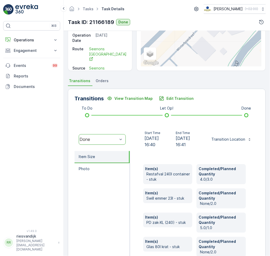
scroll to position [100, 0]
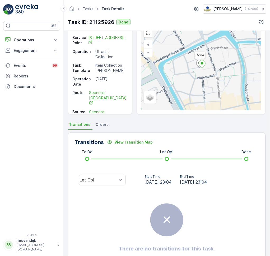
scroll to position [49, 0]
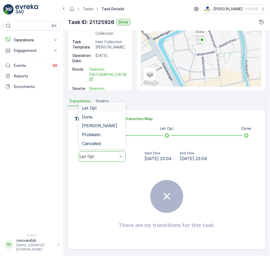
click at [116, 159] on div "Let Op!" at bounding box center [102, 157] width 47 height 11
click at [101, 117] on div "Done" at bounding box center [102, 117] width 41 height 5
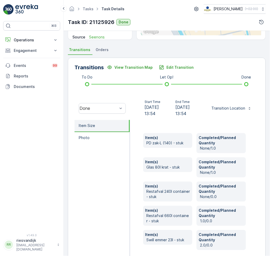
scroll to position [89, 0]
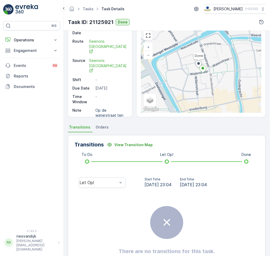
scroll to position [49, 0]
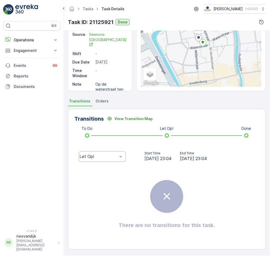
click at [84, 153] on div "Let Op!" at bounding box center [102, 157] width 47 height 11
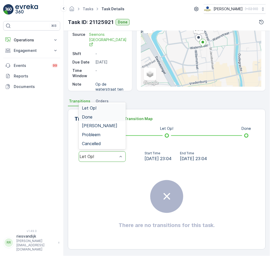
click at [94, 121] on div "Done" at bounding box center [102, 117] width 47 height 9
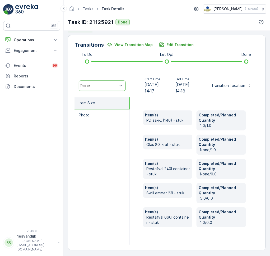
scroll to position [124, 0]
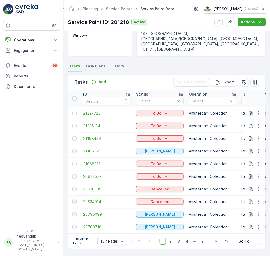
scroll to position [112, 0]
click at [170, 240] on span "2" at bounding box center [170, 241] width 7 height 7
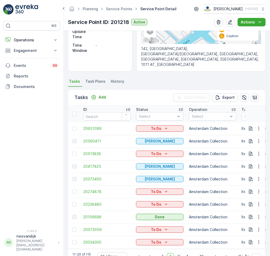
scroll to position [112, 0]
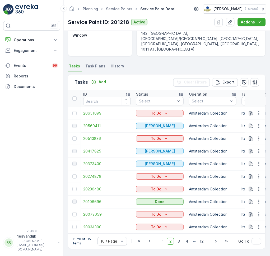
click at [94, 196] on td "20106696" at bounding box center [106, 202] width 53 height 13
click at [96, 200] on span "20106696" at bounding box center [106, 202] width 47 height 5
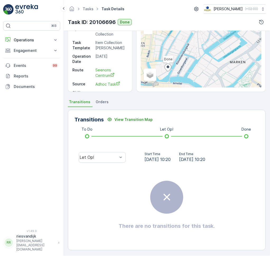
scroll to position [49, 0]
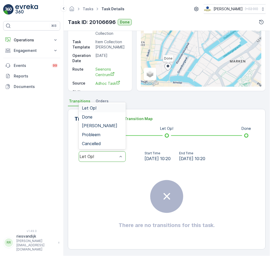
click at [106, 160] on div "Let Op!" at bounding box center [102, 157] width 47 height 11
click at [109, 119] on div "Done" at bounding box center [102, 117] width 47 height 9
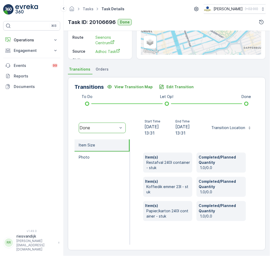
scroll to position [82, 0]
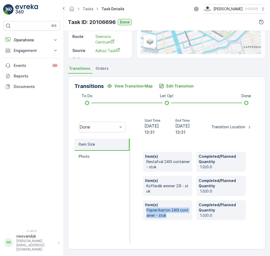
drag, startPoint x: 172, startPoint y: 216, endPoint x: 162, endPoint y: 204, distance: 15.2
click at [162, 204] on div "Item(s) Papier/karton 240l container - stuk" at bounding box center [167, 211] width 49 height 20
click at [186, 213] on p "Papier/karton 240l container - stuk" at bounding box center [168, 213] width 44 height 11
drag, startPoint x: 260, startPoint y: 137, endPoint x: 268, endPoint y: 150, distance: 15.4
click at [268, 150] on div "Details Task ID 20106696 Service Point Prins Hendrikkade 142 Operation Amsterda…" at bounding box center [167, 144] width 206 height 226
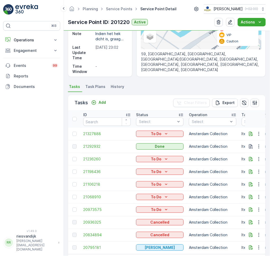
scroll to position [95, 0]
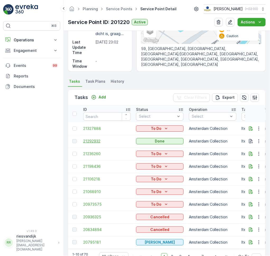
click at [96, 142] on span "21292932" at bounding box center [106, 141] width 47 height 5
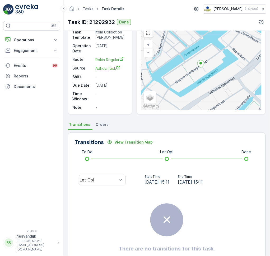
scroll to position [49, 0]
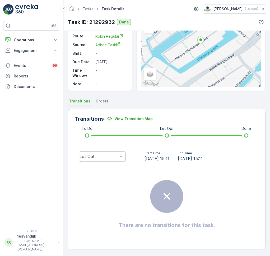
click at [112, 154] on div "Let Op!" at bounding box center [102, 157] width 47 height 11
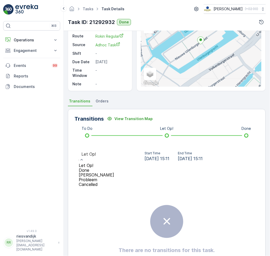
click at [89, 168] on span "Done" at bounding box center [84, 170] width 11 height 5
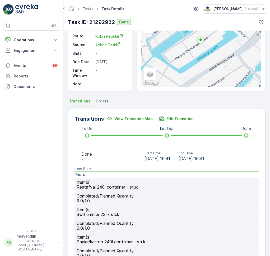
scroll to position [118, 0]
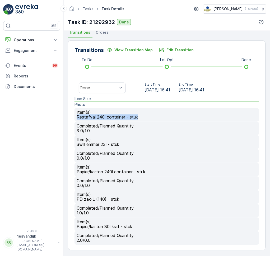
drag, startPoint x: 157, startPoint y: 124, endPoint x: 145, endPoint y: 120, distance: 13.1
click at [145, 120] on div "Item(s) Restafval 240l container - stuk" at bounding box center [166, 115] width 184 height 14
click at [214, 129] on p "3.0/1.0" at bounding box center [167, 131] width 180 height 5
drag, startPoint x: 253, startPoint y: 173, endPoint x: 250, endPoint y: 190, distance: 17.5
click at [250, 190] on div "Item(s) Restafval 240l container - stuk Completed/Planned Quantity 3.0/1.0 Item…" at bounding box center [166, 176] width 184 height 137
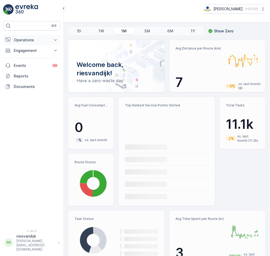
click at [22, 38] on p "Operations" at bounding box center [32, 39] width 36 height 5
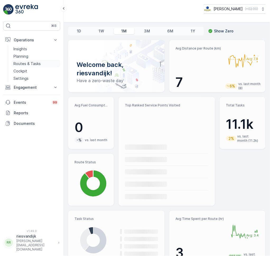
click at [31, 66] on p "Routes & Tasks" at bounding box center [26, 63] width 27 height 5
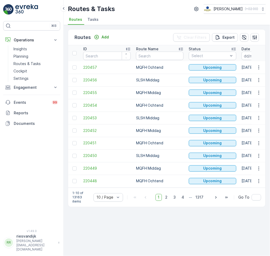
click at [94, 24] on li "Tasks" at bounding box center [93, 20] width 14 height 9
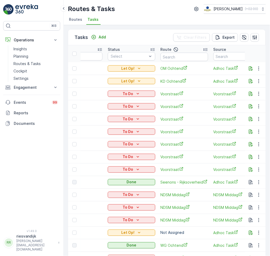
scroll to position [0, 141]
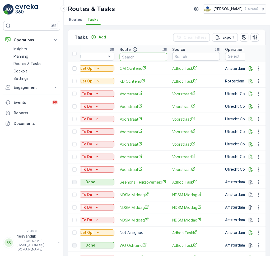
click at [161, 55] on input "text" at bounding box center [143, 57] width 47 height 8
type input "Seenos"
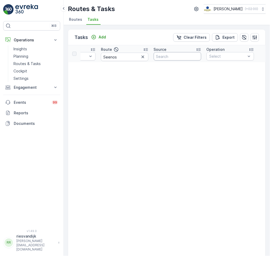
scroll to position [14, 0]
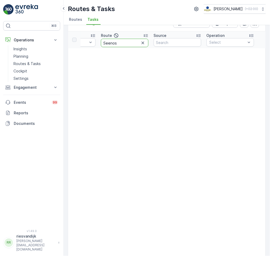
click at [123, 44] on input "Seenos" at bounding box center [124, 43] width 47 height 8
type input "Seenons"
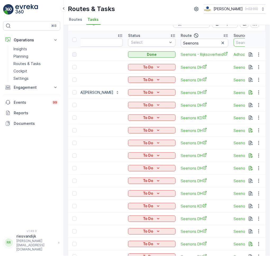
click at [233, 43] on input "text" at bounding box center [256, 42] width 47 height 8
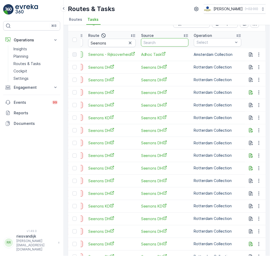
scroll to position [0, 246]
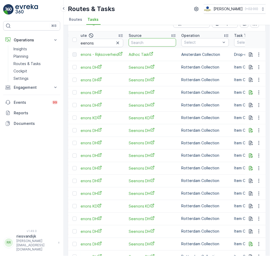
click at [179, 47] on th "Operation Select" at bounding box center [205, 39] width 53 height 17
click at [184, 42] on div at bounding box center [202, 42] width 37 height 4
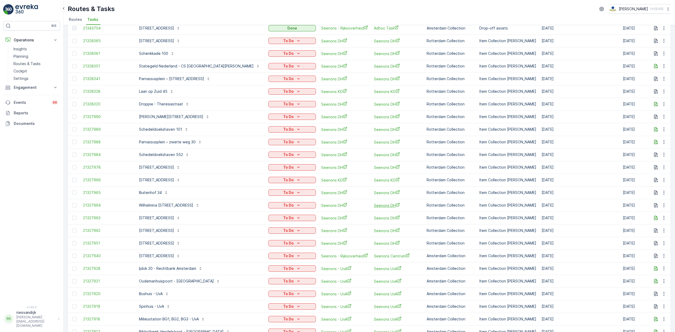
scroll to position [0, 0]
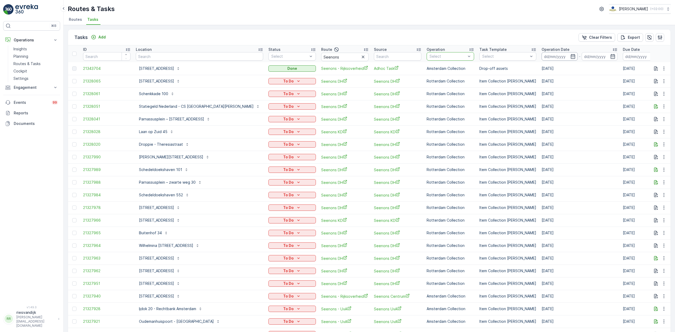
click at [269, 57] on input at bounding box center [560, 56] width 36 height 8
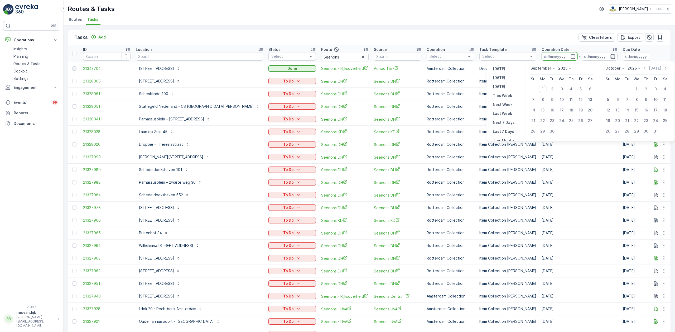
click at [269, 69] on p "September" at bounding box center [541, 68] width 21 height 5
click at [269, 94] on span "August" at bounding box center [540, 92] width 12 height 5
click at [269, 132] on div "24" at bounding box center [533, 131] width 8 height 8
type input "24.08.2025"
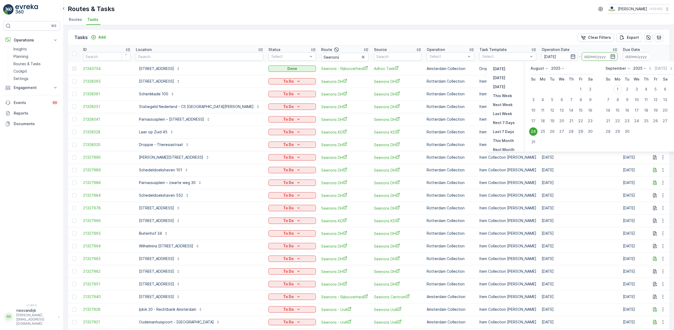
click at [269, 133] on div "29" at bounding box center [581, 131] width 8 height 8
type input "29.08.2025"
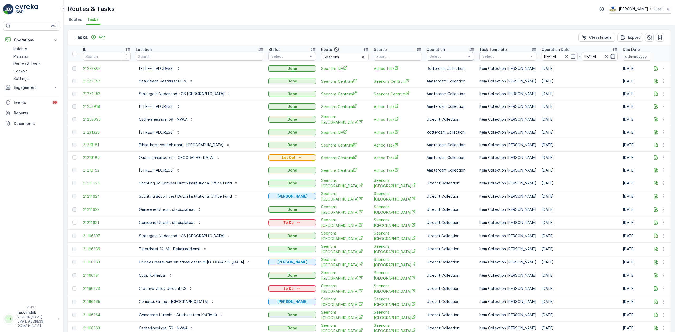
click at [269, 56] on div at bounding box center [447, 56] width 37 height 4
click at [269, 70] on p "Rotterdam Collection" at bounding box center [454, 71] width 36 height 11
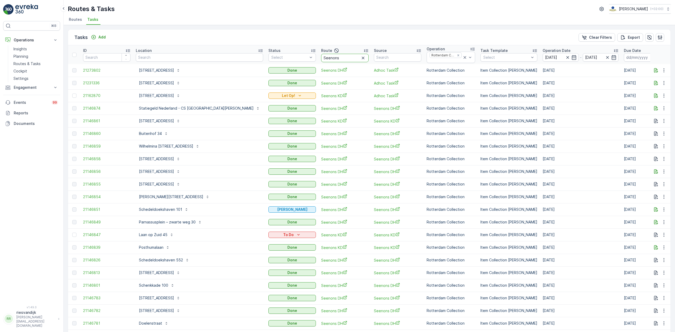
click at [269, 56] on input "Seenons" at bounding box center [344, 58] width 47 height 8
type input "Seenons DH"
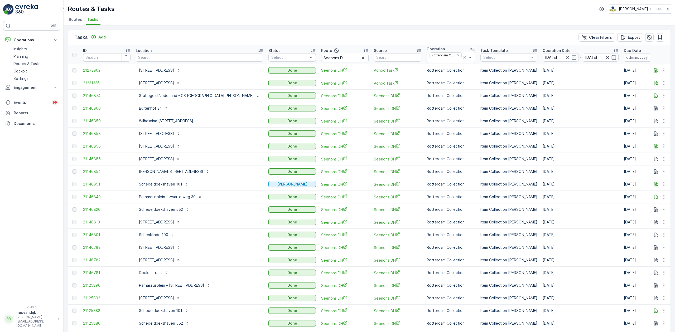
click at [269, 50] on div "Operation Date" at bounding box center [581, 50] width 76 height 5
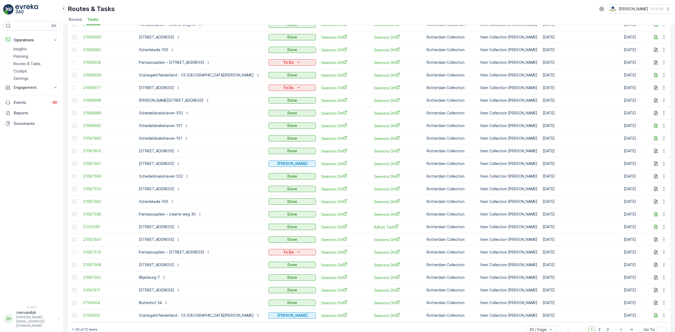
scroll to position [135, 0]
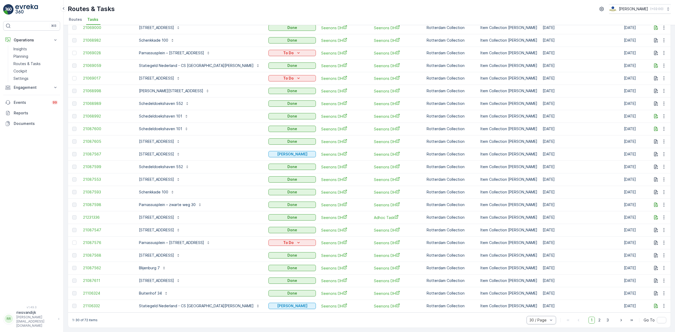
click at [269, 256] on div at bounding box center [539, 320] width 20 height 4
click at [269, 256] on span "50 / Page" at bounding box center [538, 309] width 17 height 4
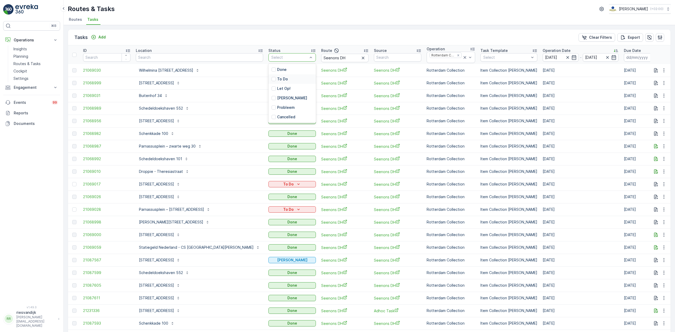
click at [269, 80] on div "To Do" at bounding box center [292, 78] width 47 height 9
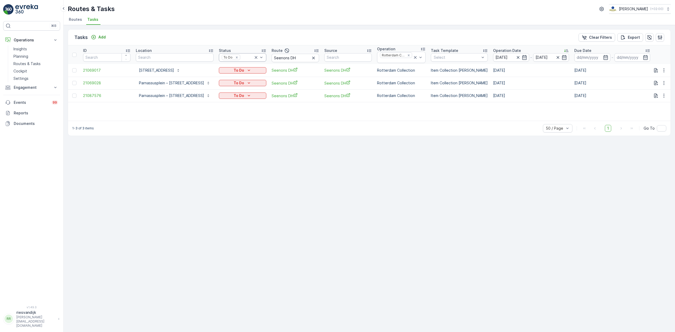
click at [254, 57] on icon at bounding box center [256, 57] width 5 height 5
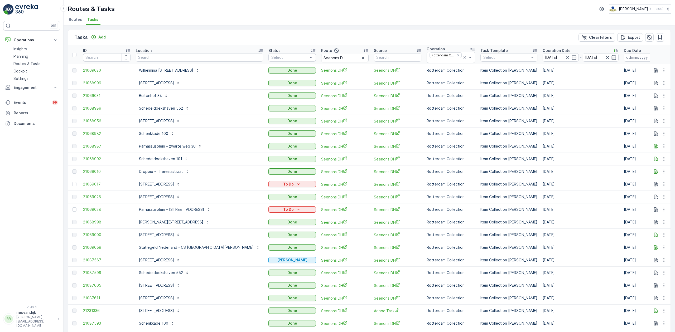
click at [269, 57] on div at bounding box center [289, 57] width 37 height 4
click at [269, 72] on p "Done" at bounding box center [281, 69] width 9 height 5
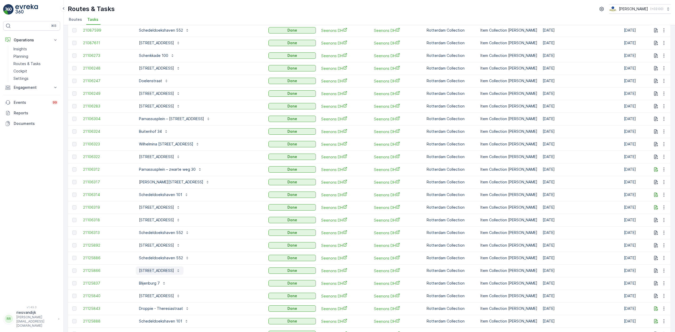
scroll to position [388, 0]
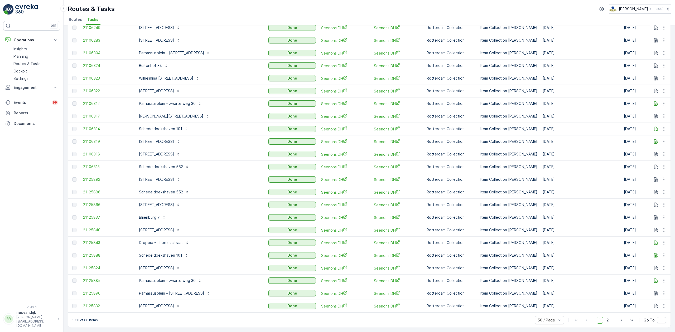
click at [269, 256] on div "50 / Page 1 2 Go To" at bounding box center [601, 320] width 132 height 8
click at [269, 256] on span "2" at bounding box center [607, 320] width 7 height 7
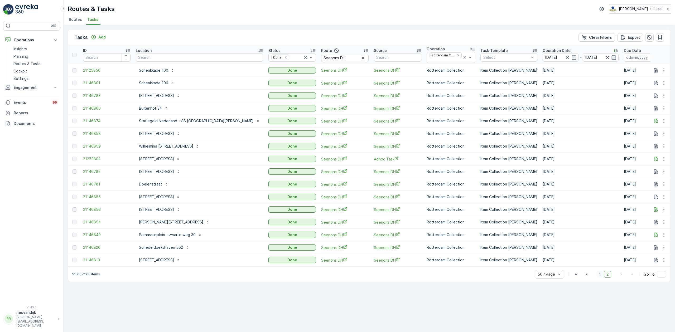
click at [269, 256] on span "1" at bounding box center [600, 274] width 6 height 7
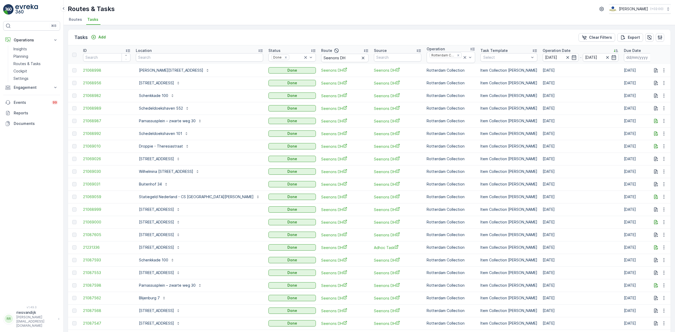
click at [93, 20] on span "Tasks" at bounding box center [92, 19] width 11 height 5
click at [36, 62] on p "Routes & Tasks" at bounding box center [26, 63] width 27 height 5
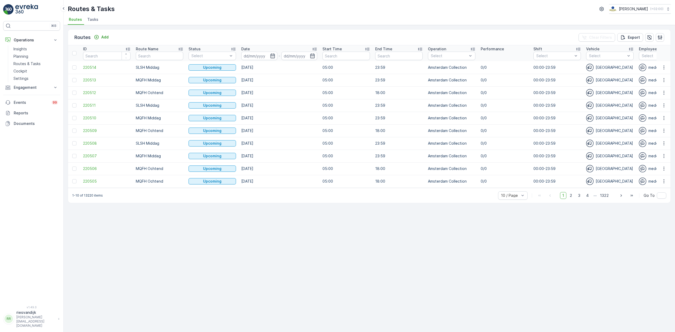
click at [88, 20] on span "Tasks" at bounding box center [92, 19] width 11 height 5
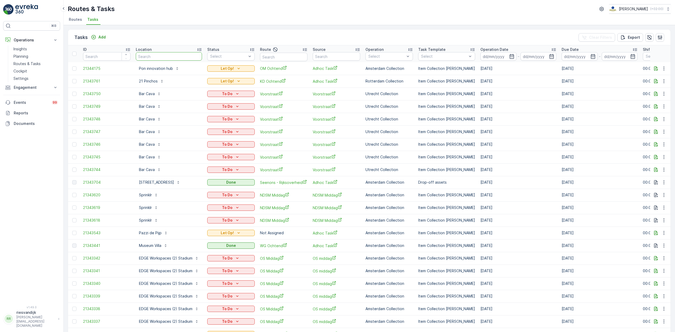
click at [163, 59] on input "text" at bounding box center [169, 56] width 66 height 8
type input "frabrique"
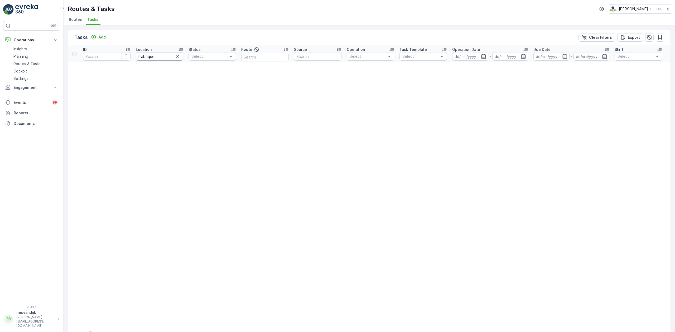
click at [169, 55] on input "frabrique" at bounding box center [159, 56] width 47 height 8
click at [141, 56] on input "frabrique" at bounding box center [159, 56] width 47 height 8
click at [141, 56] on input "fabrique" at bounding box center [159, 56] width 47 height 8
type input "farbrique"
click at [141, 56] on input "farbrique" at bounding box center [159, 56] width 47 height 8
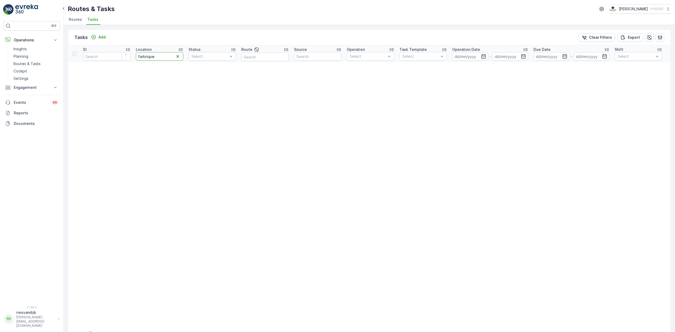
type input "fabrique"
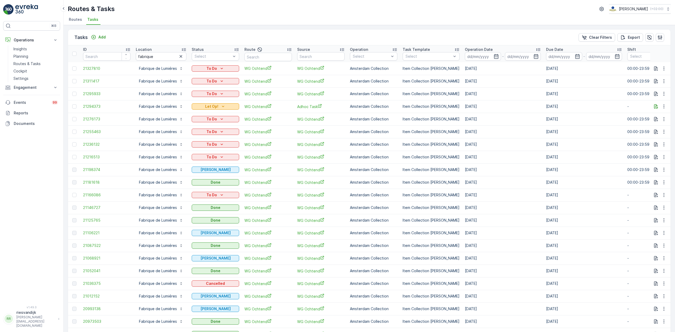
click at [231, 106] on div "Let Op!" at bounding box center [215, 106] width 43 height 5
click at [269, 106] on icon "button" at bounding box center [657, 106] width 4 height 4
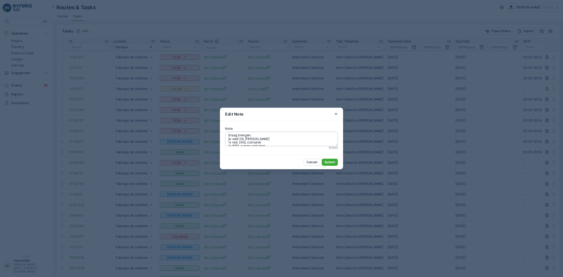
scroll to position [4, 0]
drag, startPoint x: 330, startPoint y: 177, endPoint x: 269, endPoint y: 152, distance: 65.6
click at [269, 152] on div "Note Graag brengen: 2x swill 23L emmer 1x rest 240L container 1x 660L papier co…" at bounding box center [338, 165] width 148 height 41
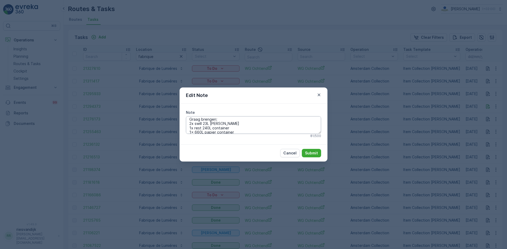
scroll to position [0, 0]
click at [269, 152] on p "Cancel" at bounding box center [289, 153] width 13 height 5
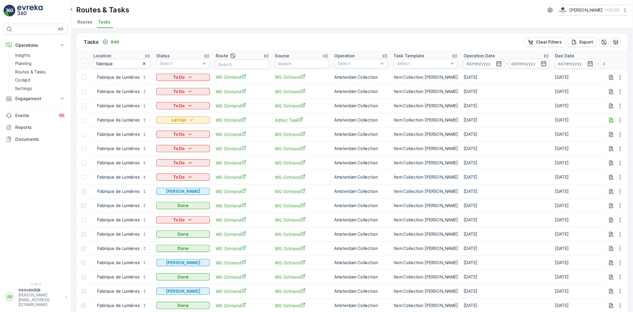
scroll to position [0, 53]
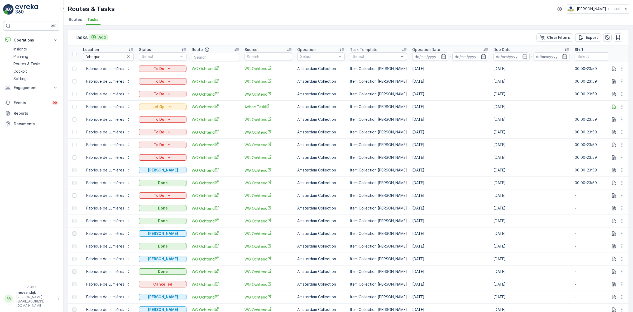
click at [101, 37] on p "Add" at bounding box center [101, 37] width 7 height 5
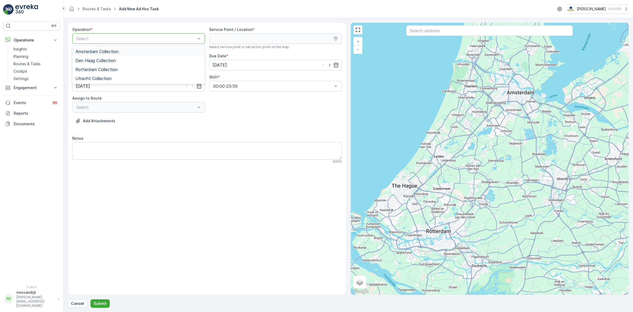
click at [106, 48] on div "Amsterdam Collection" at bounding box center [138, 51] width 133 height 9
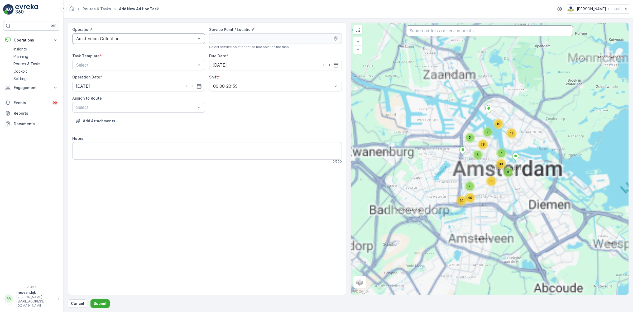
click at [269, 31] on input "text" at bounding box center [489, 30] width 167 height 11
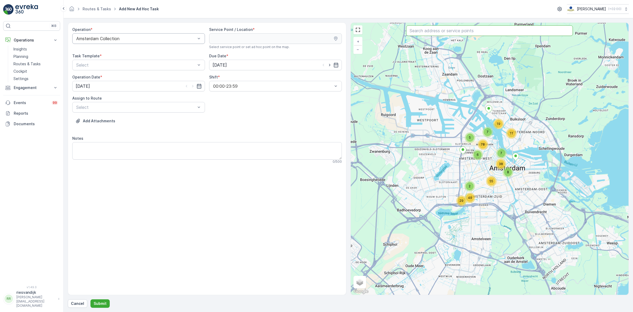
click at [269, 32] on input "text" at bounding box center [489, 30] width 167 height 11
click at [269, 31] on input "text" at bounding box center [489, 30] width 167 height 11
type input "a"
type input "fabri"
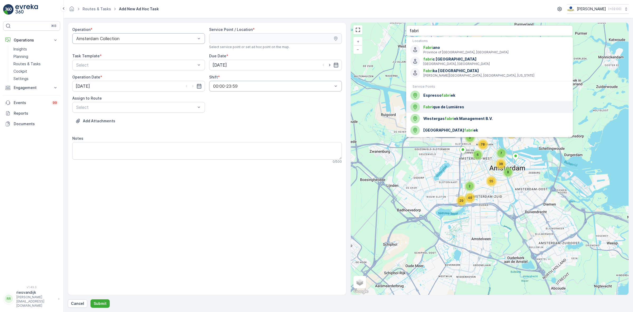
drag, startPoint x: 470, startPoint y: 108, endPoint x: 250, endPoint y: 89, distance: 220.6
click at [269, 108] on span "Fabri que de Lumiéres" at bounding box center [495, 106] width 145 height 5
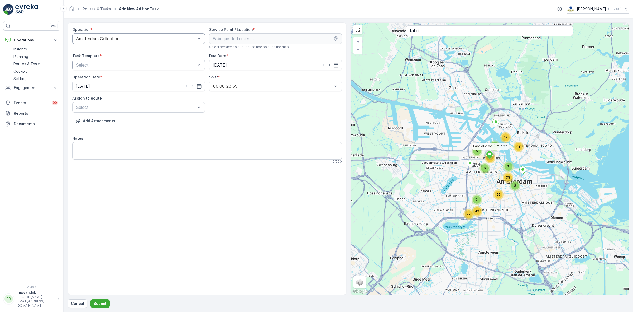
click at [153, 69] on div "Select" at bounding box center [138, 65] width 133 height 11
click at [122, 77] on span "Item Collection [PERSON_NAME]" at bounding box center [108, 77] width 66 height 5
click at [228, 65] on input "[DATE]" at bounding box center [275, 65] width 133 height 11
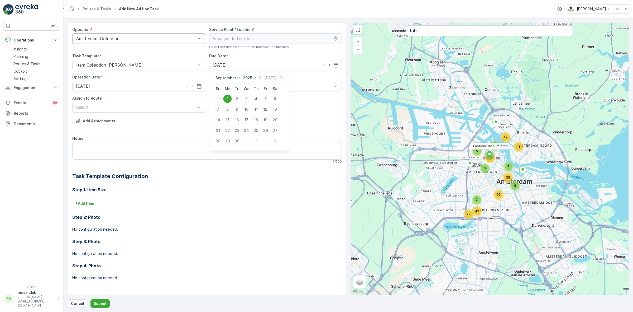
click at [235, 99] on div "2" at bounding box center [237, 98] width 8 height 8
type input "02.09.2025"
click at [132, 83] on input "[DATE]" at bounding box center [138, 86] width 133 height 11
click at [99, 119] on div "2" at bounding box center [100, 120] width 8 height 8
type input "02.09.2025"
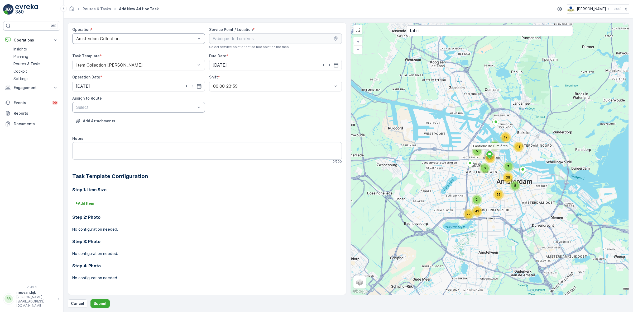
click at [149, 106] on div at bounding box center [136, 107] width 121 height 5
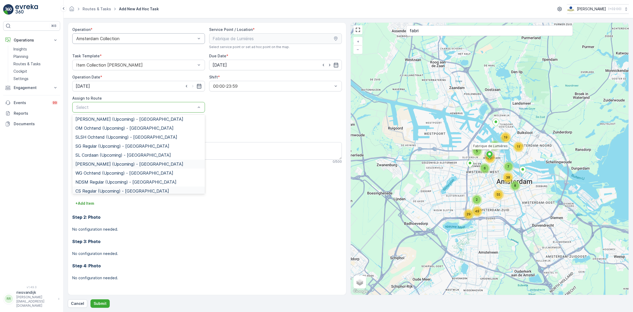
scroll to position [93, 0]
click at [104, 146] on span "WG Ochtend (Upcoming) - Amsterdam" at bounding box center [124, 143] width 98 height 5
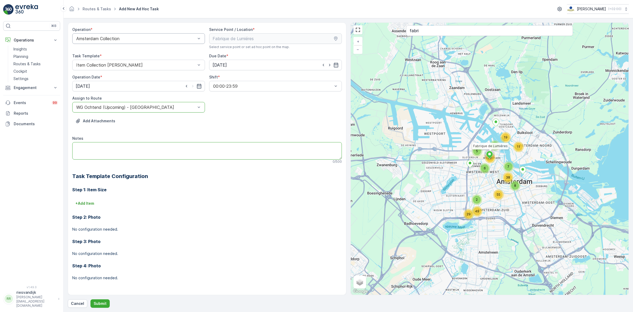
click at [117, 155] on textarea "Notes" at bounding box center [207, 150] width 270 height 17
paste textarea "Graag brengen: 2x swill 23L emmer 1x rest 240L container 1x 660L papier contain…"
click at [123, 147] on textarea "Graag brengen: 2x swill 23L emmer 1x rest 240L container 1x 660L papier contain…" at bounding box center [207, 150] width 270 height 17
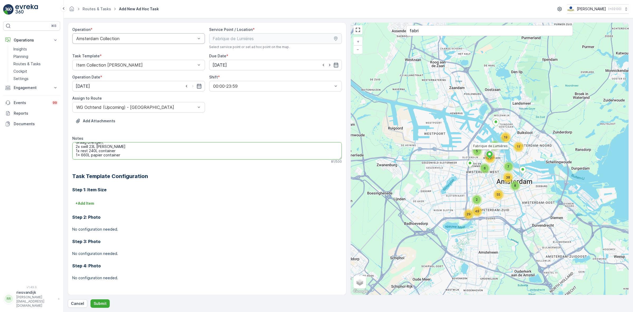
click at [137, 156] on textarea "Graag brengen: 2x swill 23L emmer 1x rest 240L container 1x 660L papier contain…" at bounding box center [207, 150] width 270 height 17
click at [86, 144] on textarea "Graag brengen: 2x swill 23L emmer 1x rest 240L container 1x 660L papier contain…" at bounding box center [207, 150] width 270 height 17
click at [133, 157] on textarea "Graag brengen: 2x swill 23L emmer 1x rest 240L container 1x 660L papier contain…" at bounding box center [207, 150] width 270 height 17
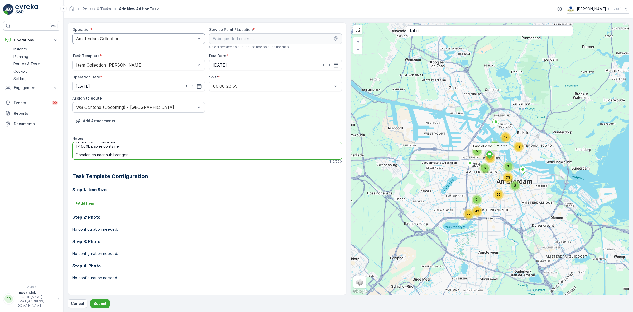
click at [116, 155] on textarea "Graag brengen: 2x swill 23L emmer 1x rest 240L container 1x 660L papier contain…" at bounding box center [207, 150] width 270 height 17
paste textarea "1x PMD 240L 1x general waste 660L"
click at [105, 152] on textarea "Graag brengen: 2x swill 23L emmer 1x rest 240L container 1x 660L papier contain…" at bounding box center [207, 150] width 270 height 17
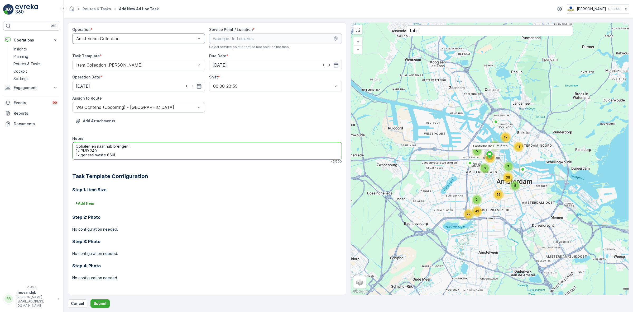
click at [90, 154] on textarea "Graag brengen: 2x swill 23L emmer 1x rest 240L container 1x 660L papier contain…" at bounding box center [207, 150] width 270 height 17
click at [101, 157] on textarea "Graag brengen: 2x swill 23L emmer 1x rest 240L container 1x 660L papier contain…" at bounding box center [207, 150] width 270 height 17
click at [103, 156] on textarea "Graag brengen: 2x swill 23L emmer 1x rest 240L container 1x 660L papier contain…" at bounding box center [207, 150] width 270 height 17
type textarea "Graag brengen: 2x swill 23L emmer 1x rest 240L container 1x 660L papier contain…"
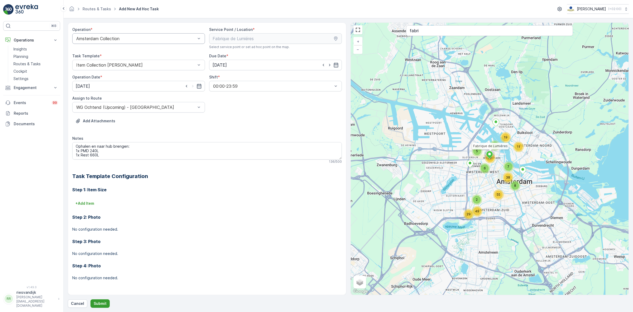
click at [105, 256] on p "Submit" at bounding box center [100, 302] width 13 height 5
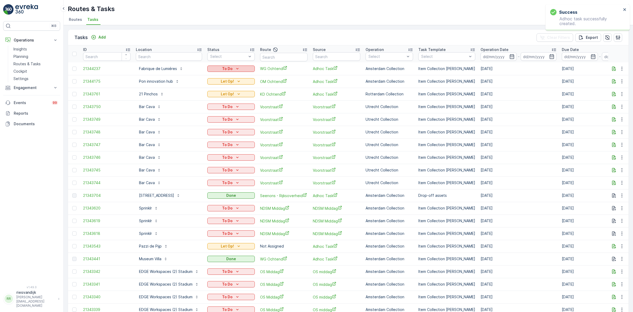
click at [232, 69] on div "To Do" at bounding box center [230, 68] width 43 height 5
click at [215, 76] on span "Let Op!" at bounding box center [217, 76] width 13 height 5
click at [178, 54] on input "text" at bounding box center [169, 56] width 66 height 8
type input "142"
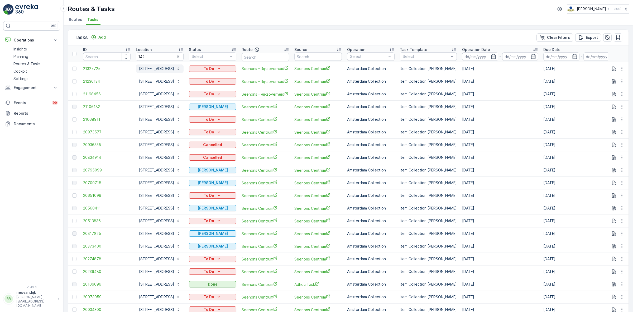
click at [162, 72] on button "Prins Hendrikkade 142" at bounding box center [160, 68] width 48 height 8
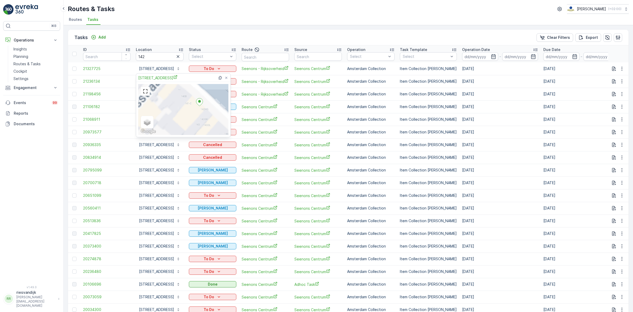
drag, startPoint x: 180, startPoint y: 109, endPoint x: 244, endPoint y: 119, distance: 64.9
click at [244, 119] on body "⌘B Operations Insights Planning Routes & Tasks Cockpit Settings Engagement Insi…" at bounding box center [316, 156] width 633 height 312
click at [166, 78] on span "Prins Hendrikkade 142" at bounding box center [157, 78] width 39 height 6
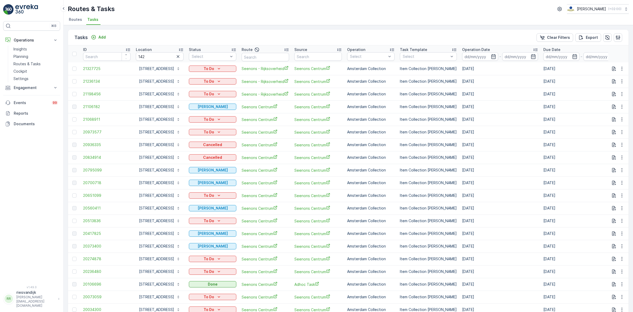
drag, startPoint x: 354, startPoint y: 28, endPoint x: 254, endPoint y: 3, distance: 103.0
click at [269, 27] on div "Tasks Add Clear Filters Export ID Location 142 Status Select Route Source Opera…" at bounding box center [349, 168] width 570 height 287
click at [40, 70] on link "Cockpit" at bounding box center [35, 71] width 49 height 7
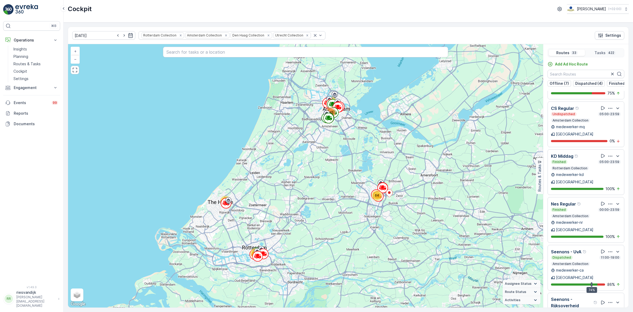
scroll to position [968, 0]
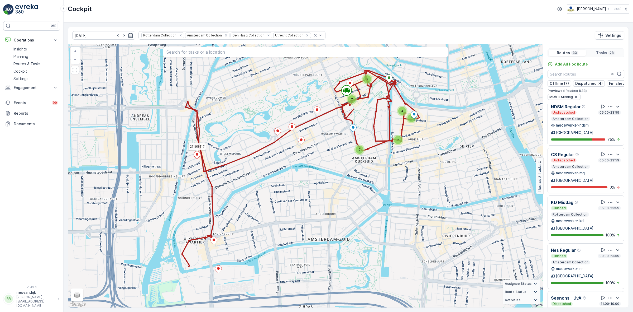
click at [199, 157] on icon at bounding box center [197, 155] width 7 height 8
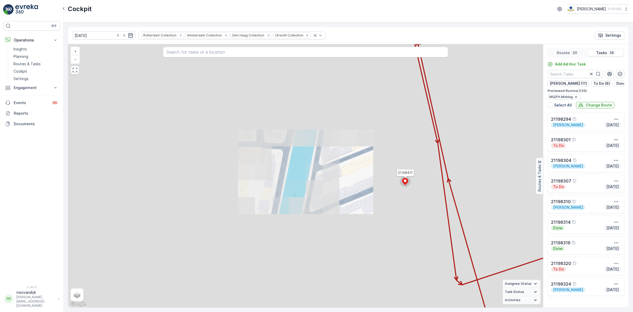
drag, startPoint x: 430, startPoint y: 159, endPoint x: 317, endPoint y: 196, distance: 119.4
click at [269, 192] on div "2 21198417 + − Satellite Roadmap Terrain Hybrid Leaflet Keyboard shortcuts Map …" at bounding box center [305, 175] width 475 height 263
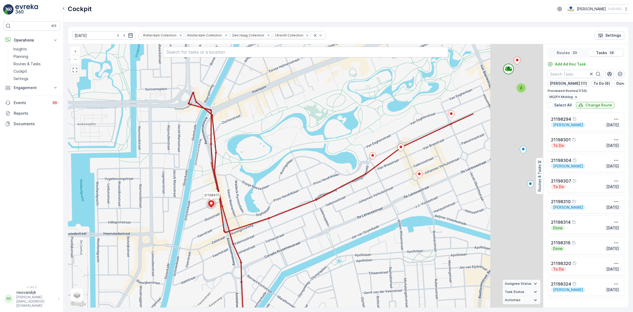
drag, startPoint x: 437, startPoint y: 189, endPoint x: 303, endPoint y: 202, distance: 135.4
click at [269, 202] on div "2 2 2 3 2 21198417 + − Satellite Roadmap Terrain Hybrid Leaflet Keyboard shortc…" at bounding box center [305, 175] width 475 height 263
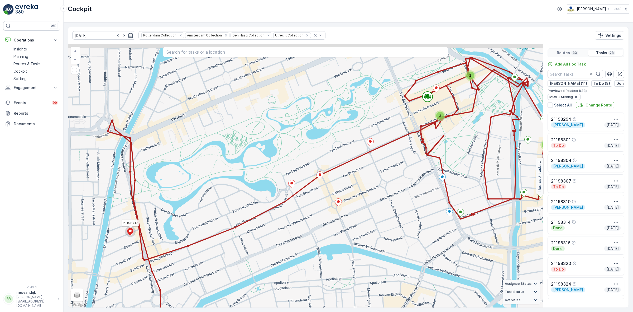
drag, startPoint x: 386, startPoint y: 145, endPoint x: 369, endPoint y: 164, distance: 25.4
click at [269, 168] on div "2 2 2 3 2 21198417 + − Satellite Roadmap Terrain Hybrid Leaflet Keyboard shortc…" at bounding box center [305, 175] width 475 height 263
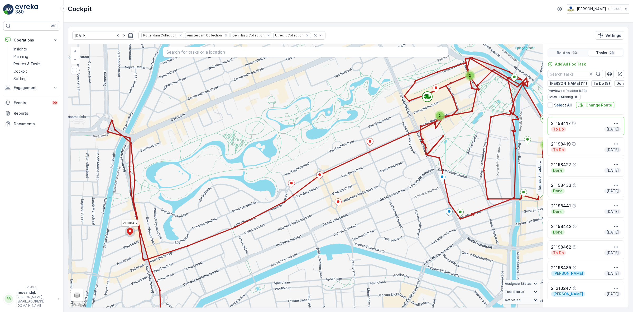
scroll to position [390, 0]
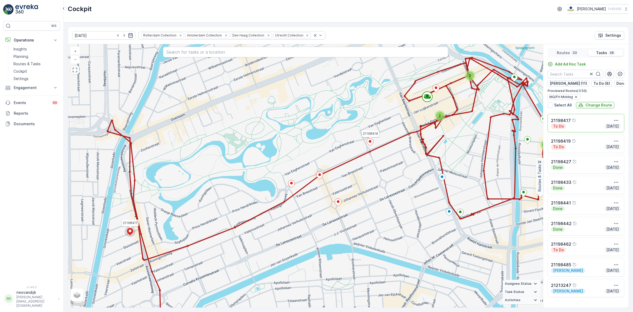
click at [269, 140] on icon at bounding box center [370, 142] width 7 height 8
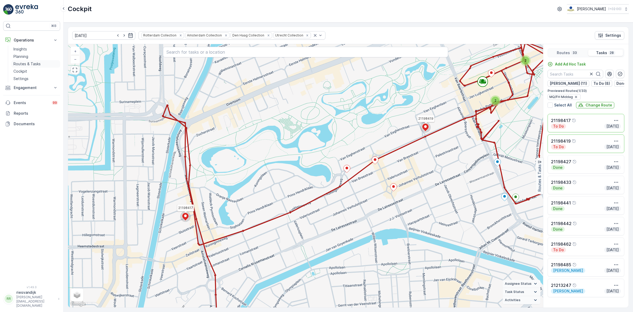
click at [31, 63] on p "Routes & Tasks" at bounding box center [26, 63] width 27 height 5
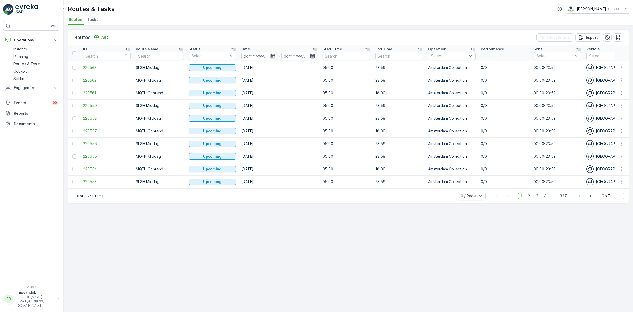
click at [90, 14] on div "Routes & Tasks Oscar Circulair ( +02:00 ) Routes Tasks" at bounding box center [349, 12] width 570 height 25
click at [92, 19] on span "Tasks" at bounding box center [92, 19] width 11 height 5
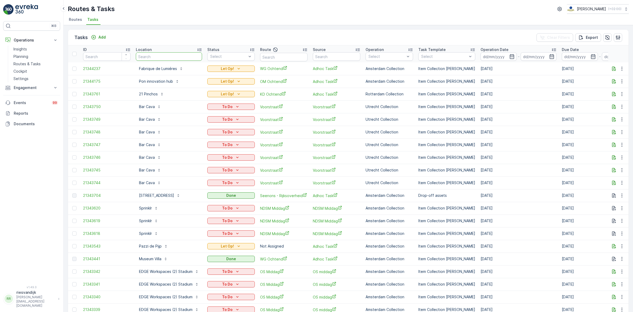
click at [157, 55] on input "text" at bounding box center [169, 56] width 66 height 8
type input "pita"
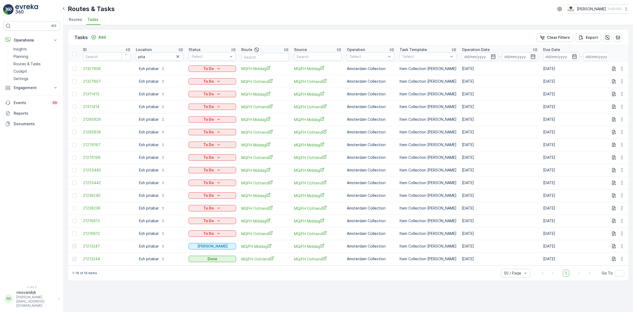
drag, startPoint x: 178, startPoint y: 245, endPoint x: 507, endPoint y: 247, distance: 329.8
click at [269, 247] on tr "21213247 Esh pitabar Geen Afval MQ/FH Middag MQ/FH Middag Amsterdam Collection …" at bounding box center [475, 246] width 814 height 13
drag, startPoint x: 514, startPoint y: 247, endPoint x: 511, endPoint y: 247, distance: 3.2
click at [269, 247] on td "[DATE]" at bounding box center [499, 246] width 81 height 13
click at [90, 245] on span "21213247" at bounding box center [106, 245] width 47 height 5
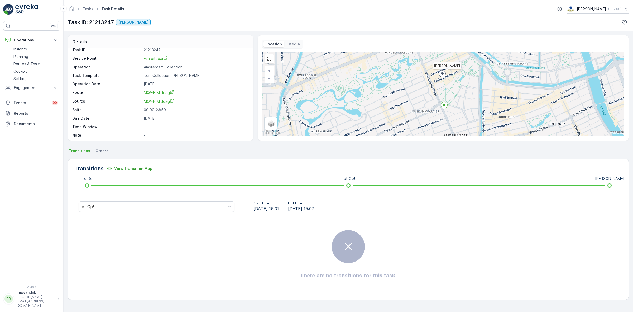
scroll to position [7, 0]
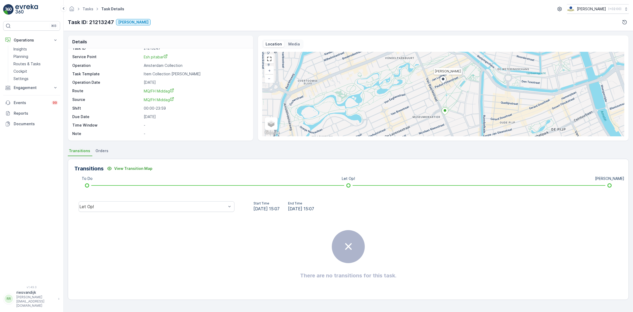
drag, startPoint x: 444, startPoint y: 89, endPoint x: 441, endPoint y: 106, distance: 17.2
click at [269, 106] on div "Geen Afval + − Satellite Roadmap Terrain Hybrid Leaflet Keyboard shortcuts Map …" at bounding box center [443, 94] width 362 height 84
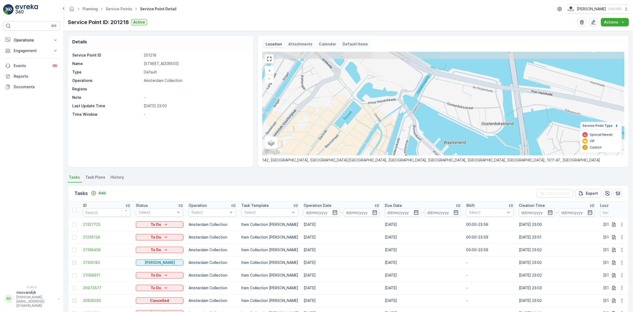
drag, startPoint x: 424, startPoint y: 82, endPoint x: 414, endPoint y: 109, distance: 28.4
click at [431, 148] on div "+ − Satellite Roadmap Terrain Hybrid Leaflet Keyboard shortcuts Map Data Map da…" at bounding box center [443, 103] width 362 height 103
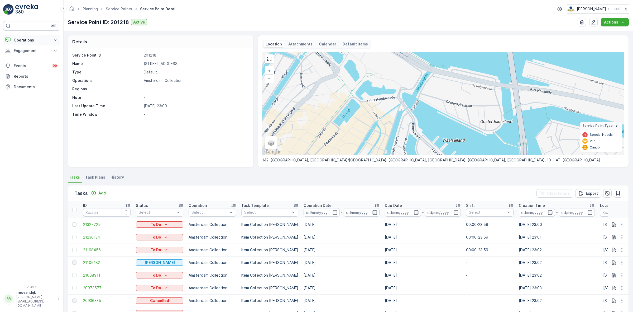
click at [38, 40] on p "Operations" at bounding box center [32, 39] width 36 height 5
click at [29, 71] on link "Cockpit" at bounding box center [35, 71] width 49 height 7
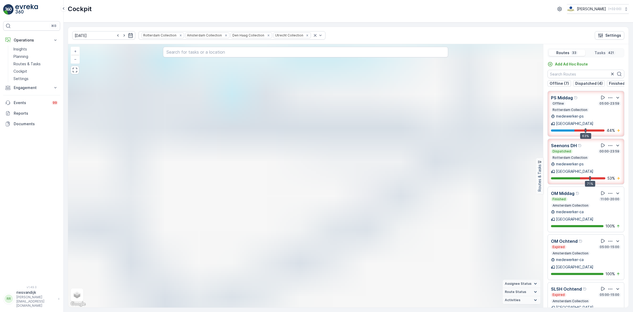
click at [338, 237] on div "4 5 2 3 27 13 4 6 11 3 4 6 7 7 24 2 3 9 2 2 2 3 2 7 7 3 3 6 9 4 2 2 3 5 53 4 4 …" at bounding box center [305, 175] width 475 height 263
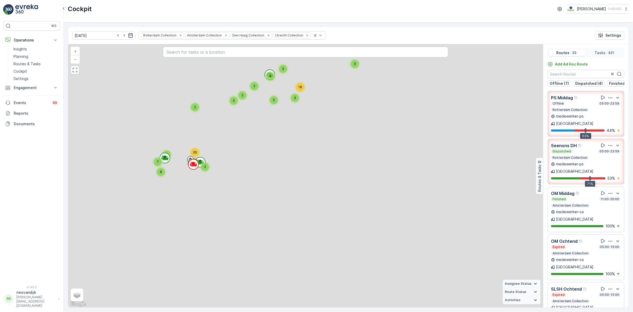
drag, startPoint x: 329, startPoint y: 156, endPoint x: 333, endPoint y: 218, distance: 62.4
click at [333, 218] on div "2 2 2 2 2 3 2 2 2 2 2 2 2 2 2 2 2 2 2 2 2 2 2 2 3 4 3 2 2 2 2 2 2 2 2 4 4 2 2 3…" at bounding box center [305, 175] width 475 height 263
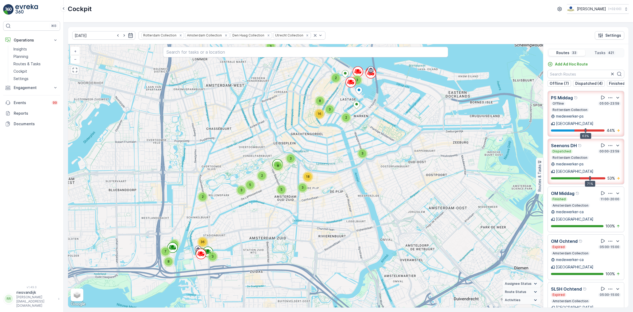
drag, startPoint x: 330, startPoint y: 205, endPoint x: 369, endPoint y: 198, distance: 39.0
click at [369, 198] on div "4 5 2 2 11 5 8 3 6 6 4 2 3 2 6 2 4 2 4 3 4 2 5 2 21 3 4 4 2 2 2 2 5 2 2 3 3 3 3…" at bounding box center [305, 175] width 475 height 263
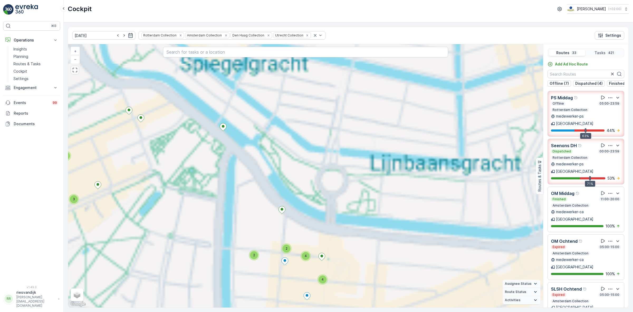
drag, startPoint x: 313, startPoint y: 188, endPoint x: 463, endPoint y: 128, distance: 161.5
click at [371, 143] on div "4 5 2 2 11 5 8 3 6 6 4 2 3 2 6 2 4 2 4 3 4 2 5 2 21 3 4 4 2 2 2 2 5 2 2 3 3 3 3…" at bounding box center [305, 175] width 475 height 263
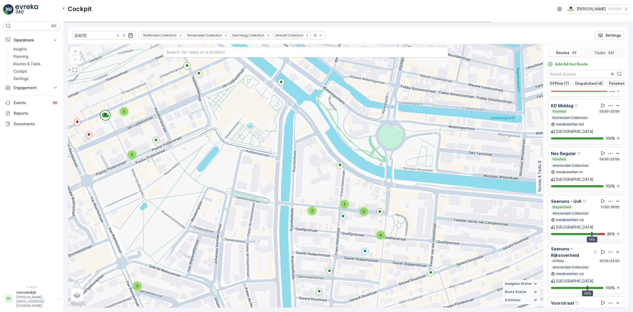
scroll to position [1088, 0]
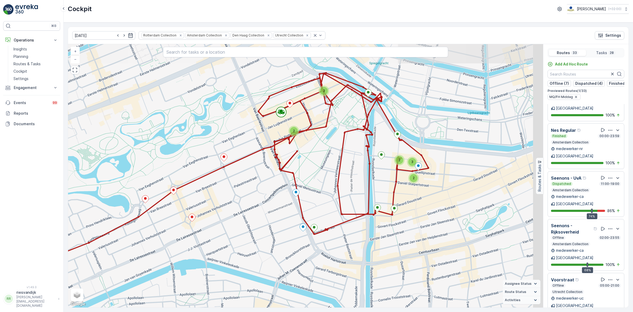
drag, startPoint x: 431, startPoint y: 147, endPoint x: 378, endPoint y: 175, distance: 59.7
click at [378, 175] on div "2 2 2 3 2 + − Satellite Roadmap Terrain Hybrid Leaflet Keyboard shortcuts Map D…" at bounding box center [305, 175] width 475 height 263
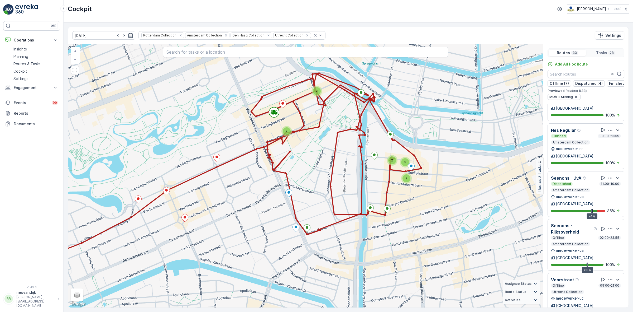
click at [285, 132] on div "2" at bounding box center [287, 131] width 8 height 8
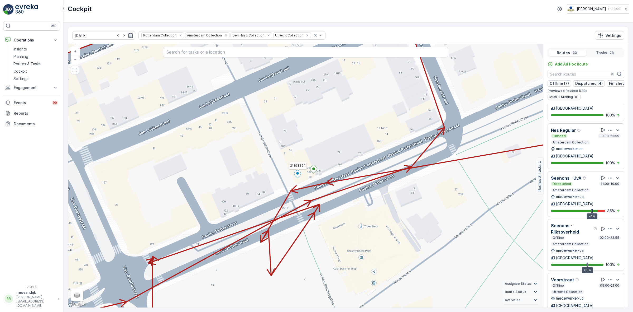
click at [298, 177] on icon at bounding box center [297, 174] width 7 height 8
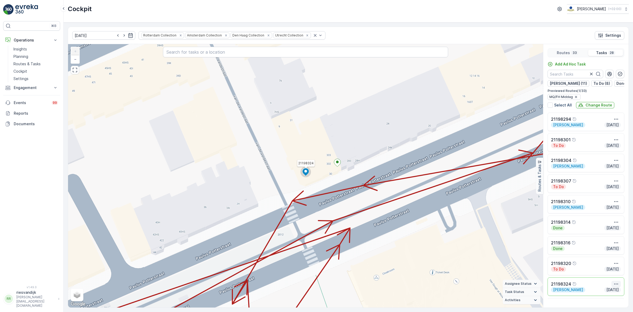
click at [615, 284] on button "button" at bounding box center [616, 283] width 9 height 6
click at [610, 292] on div "See More Details" at bounding box center [611, 291] width 35 height 7
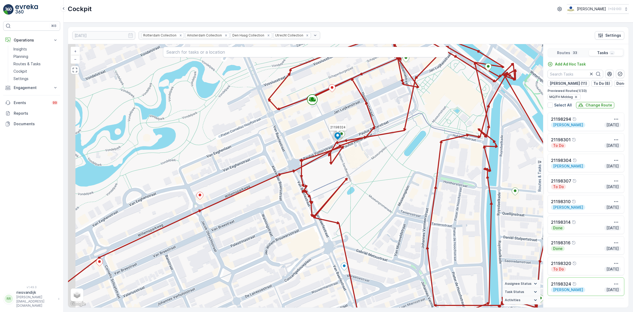
drag, startPoint x: 336, startPoint y: 188, endPoint x: 478, endPoint y: 123, distance: 155.8
click at [470, 116] on div "2 21198324 + − Satellite Roadmap Terrain Hybrid Leaflet Keyboard shortcuts Map …" at bounding box center [305, 175] width 475 height 263
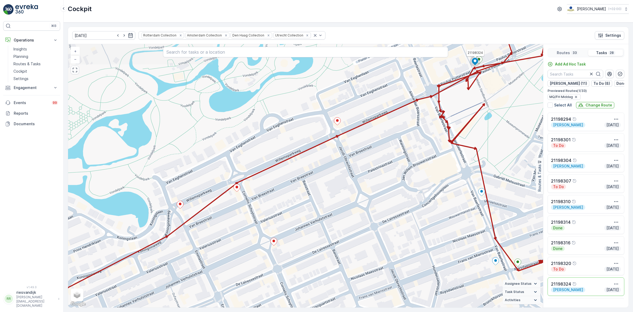
drag, startPoint x: 364, startPoint y: 189, endPoint x: 466, endPoint y: 125, distance: 120.9
click at [466, 125] on div "2 21198324 + − Satellite Roadmap Terrain Hybrid Leaflet Keyboard shortcuts Map …" at bounding box center [305, 175] width 475 height 263
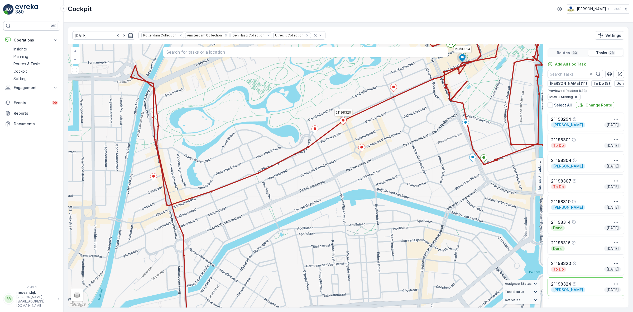
click at [343, 122] on icon at bounding box center [343, 121] width 7 height 8
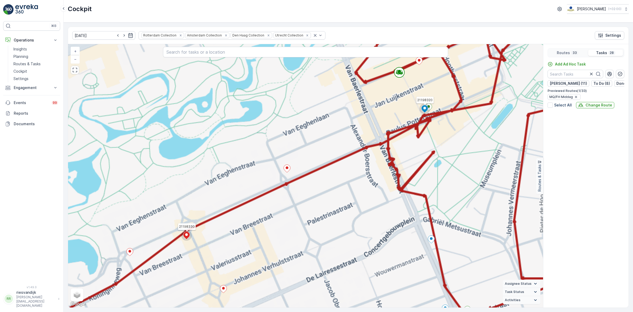
scroll to position [390, 0]
